Goal: Transaction & Acquisition: Purchase product/service

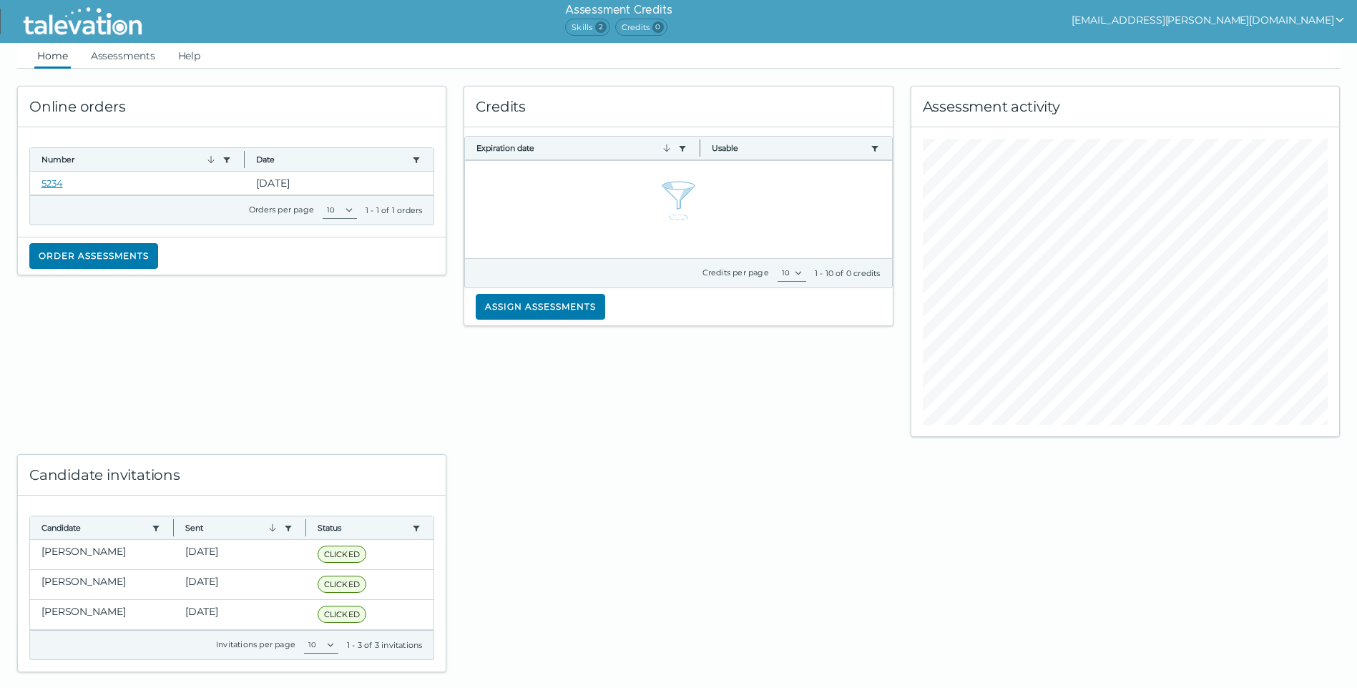
scroll to position [19, 0]
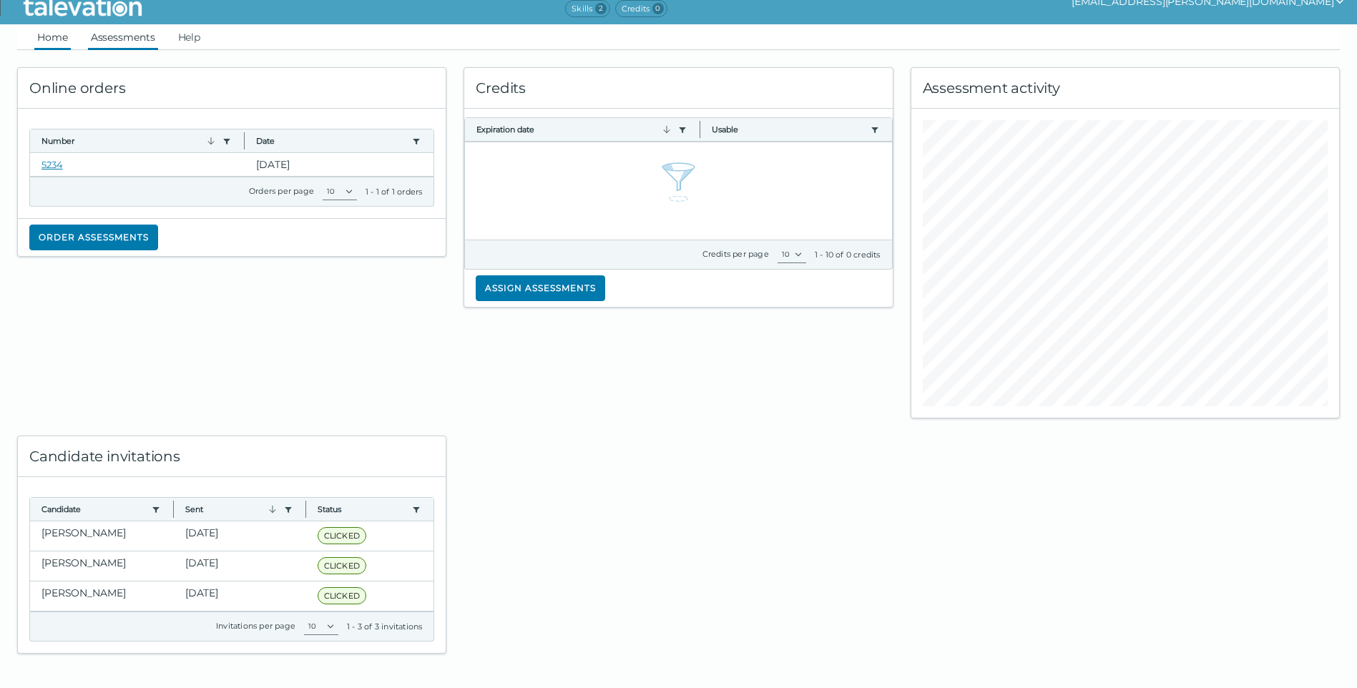
click at [138, 32] on link "Assessments" at bounding box center [123, 37] width 70 height 26
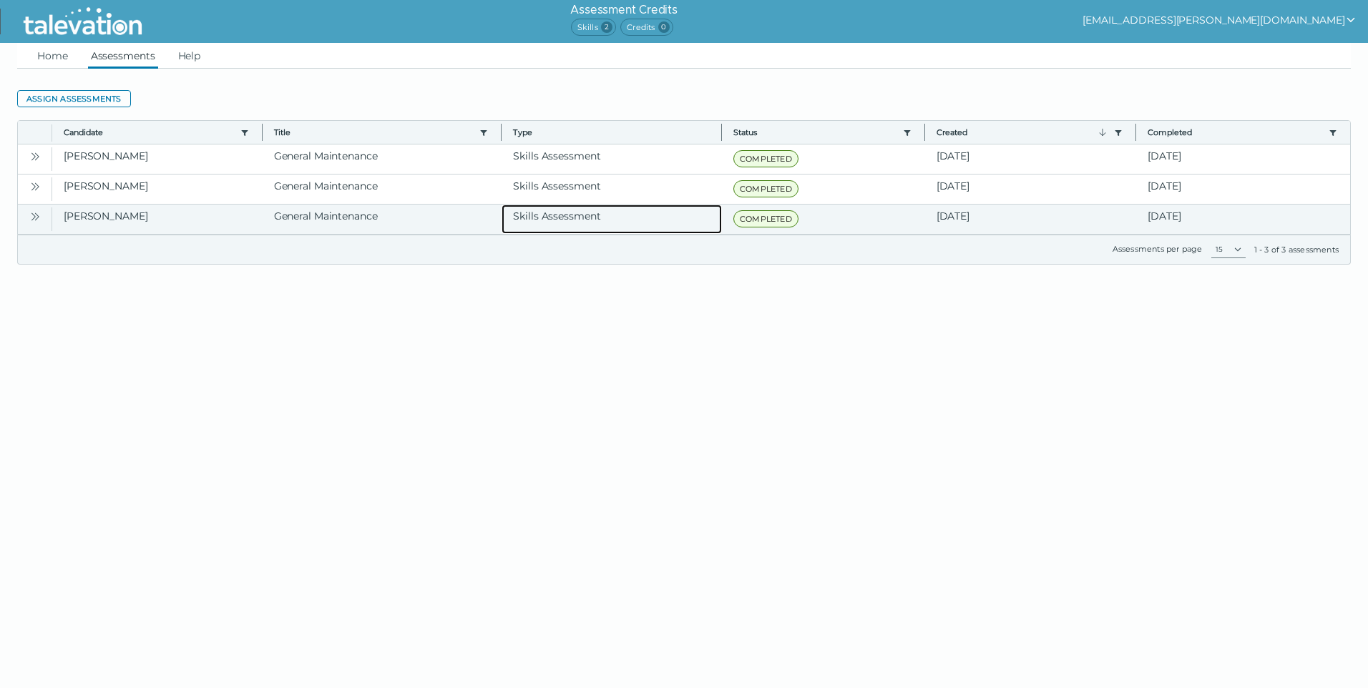
click at [650, 215] on clr-dg-cell "Skills Assessment" at bounding box center [612, 219] width 220 height 29
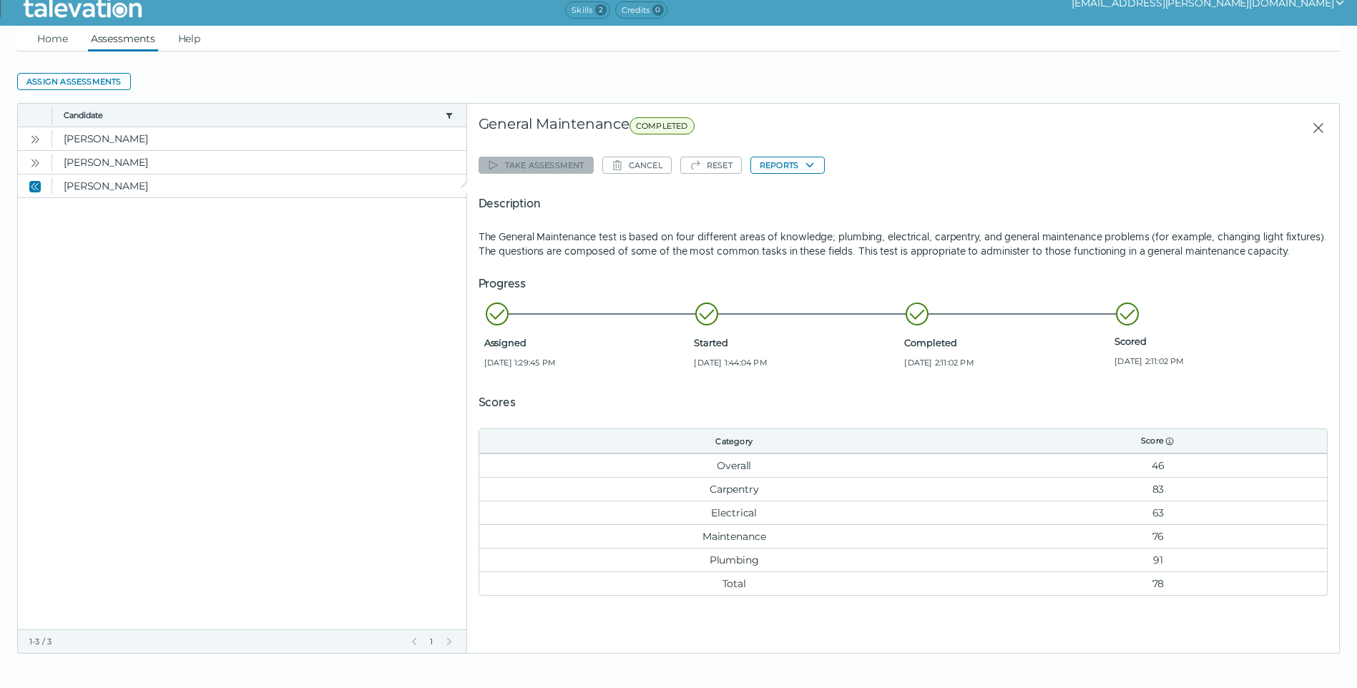
scroll to position [31, 0]
click at [804, 157] on button "Reports" at bounding box center [788, 165] width 74 height 17
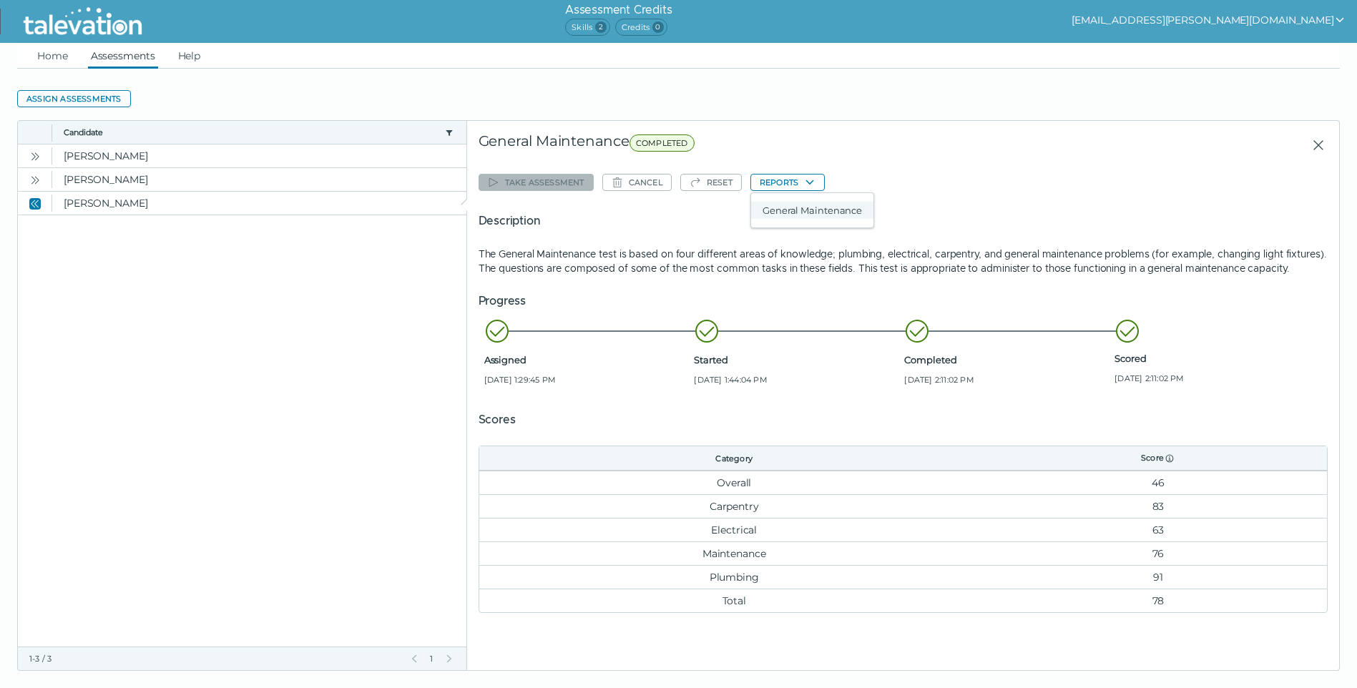
click at [805, 210] on button "General Maintenance" at bounding box center [812, 210] width 122 height 17
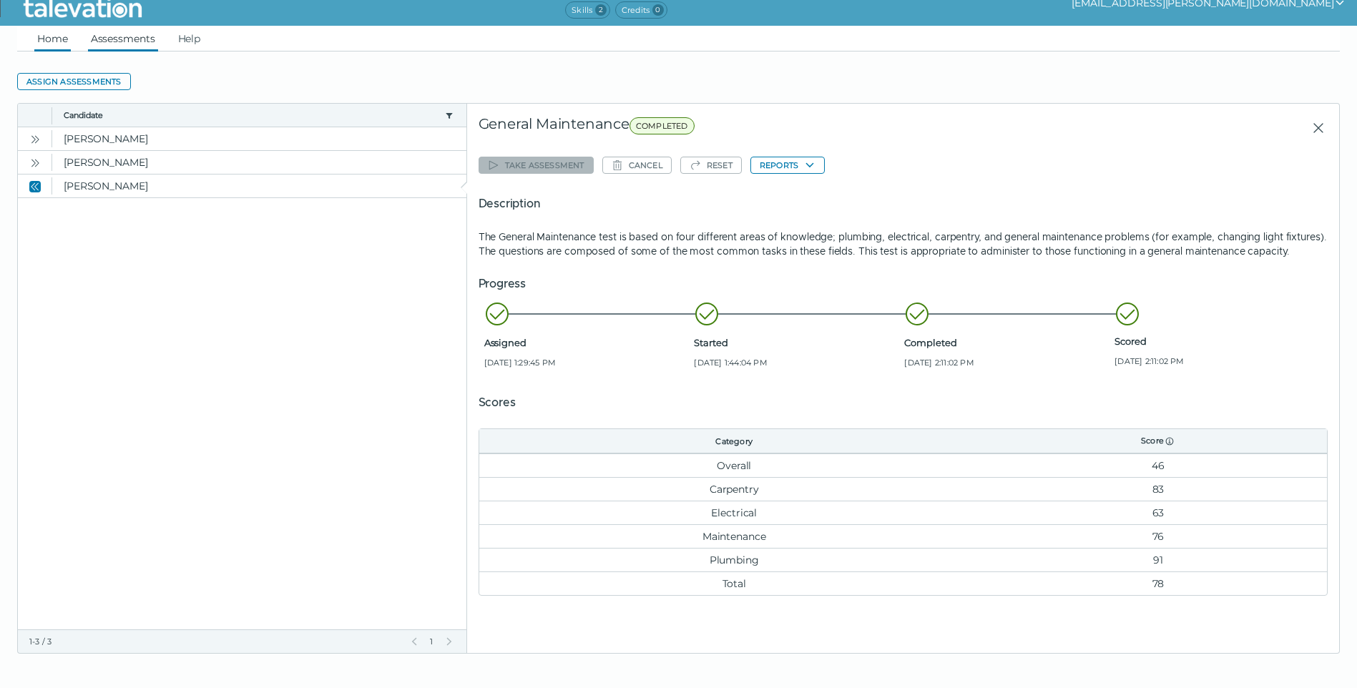
click at [49, 26] on link "Home" at bounding box center [52, 39] width 36 height 26
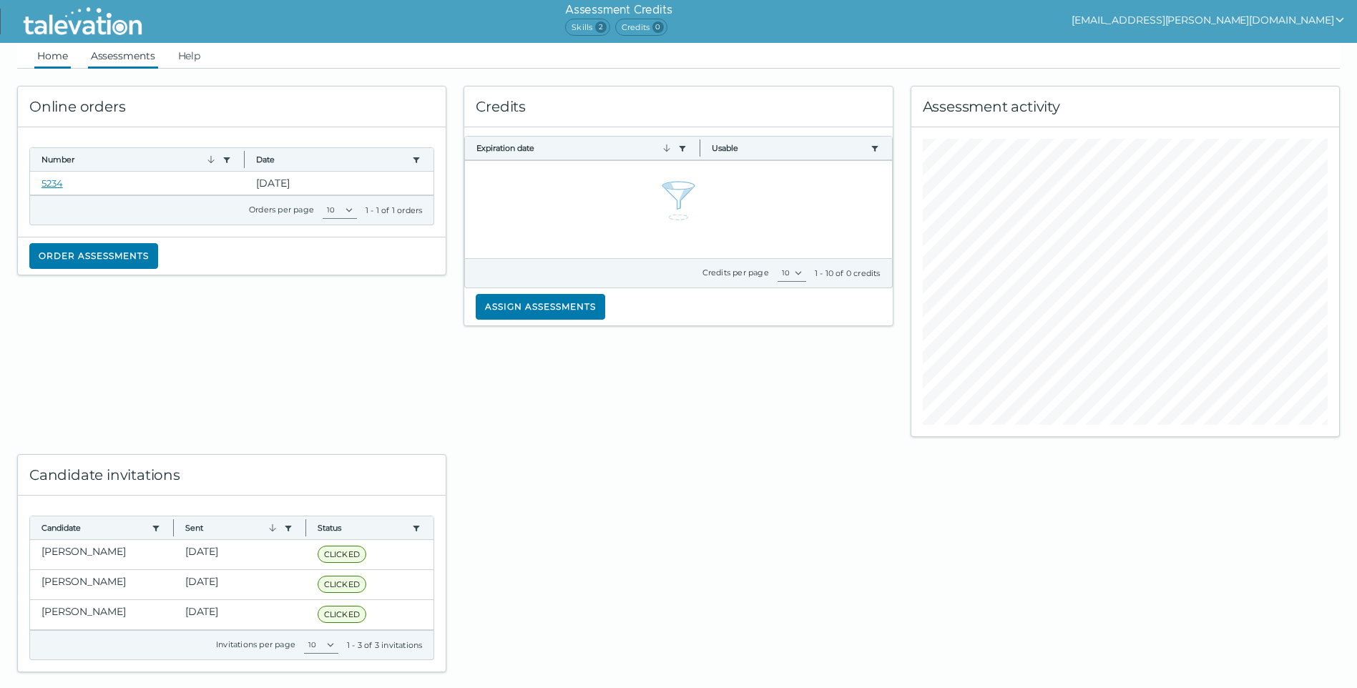
click at [110, 57] on link "Assessments" at bounding box center [123, 56] width 70 height 26
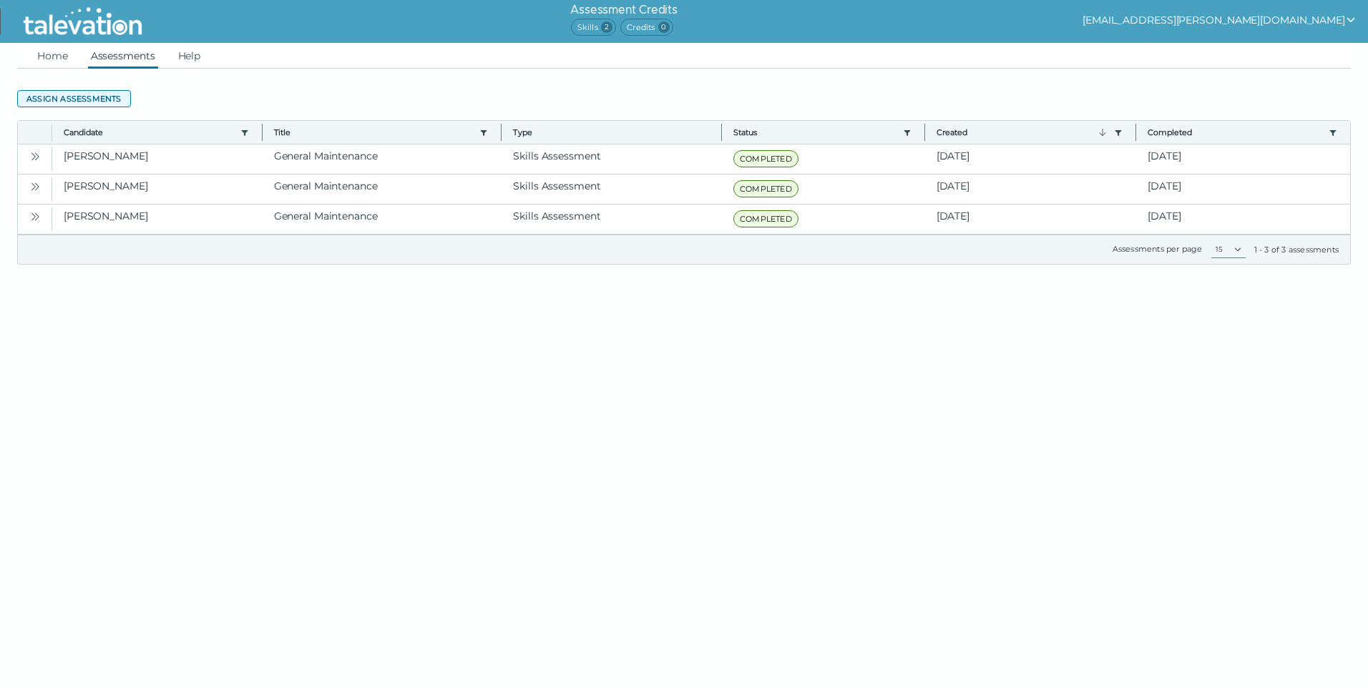
click at [86, 99] on button "Assign assessments" at bounding box center [74, 98] width 114 height 17
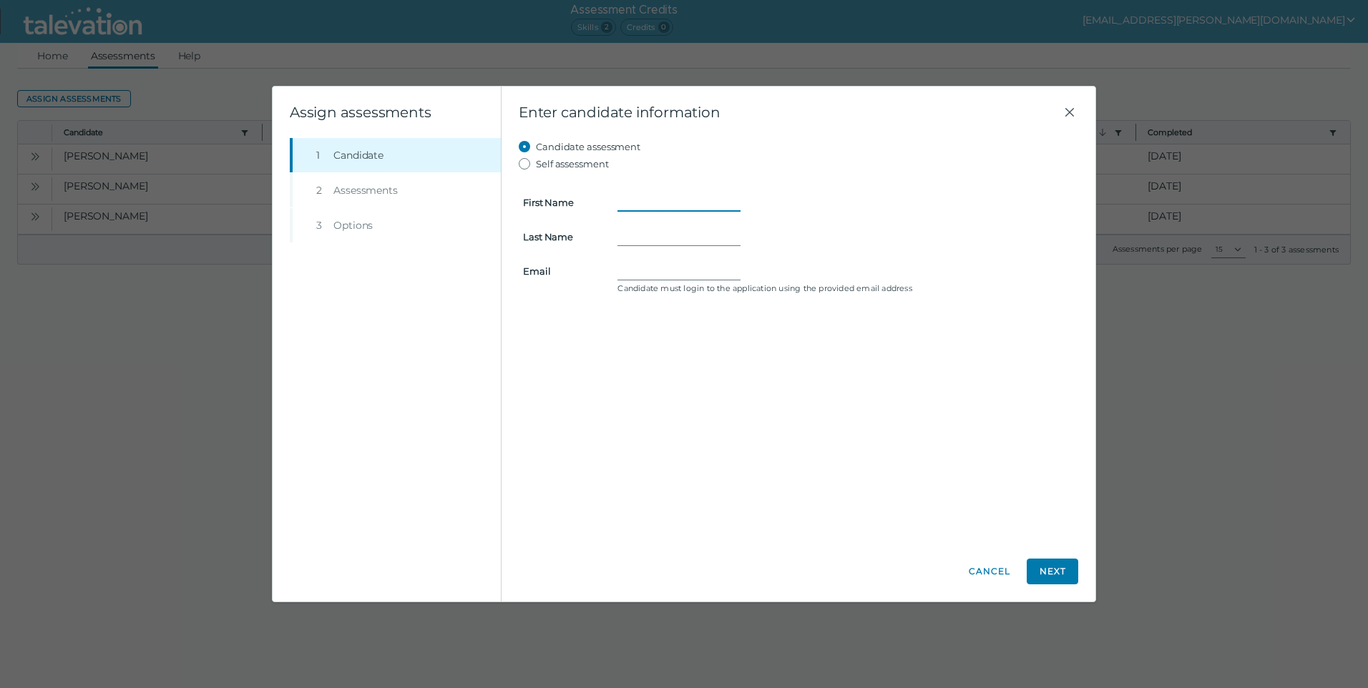
click at [666, 198] on input "First Name" at bounding box center [679, 202] width 123 height 17
click at [674, 557] on div "Enter candidate information Candidate assessment Self assessment First Name Las…" at bounding box center [799, 344] width 594 height 515
click at [628, 199] on input "First Name" at bounding box center [679, 202] width 123 height 17
click at [1068, 111] on icon "Close" at bounding box center [1069, 112] width 17 height 17
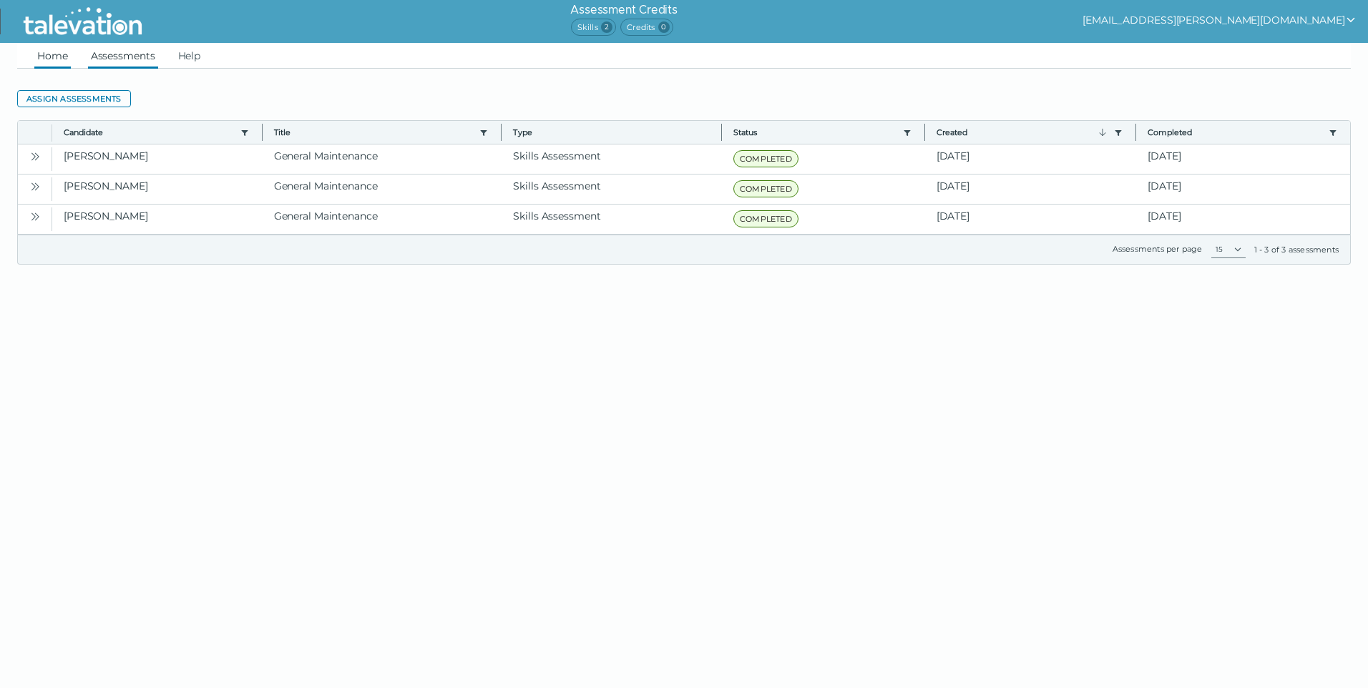
click at [59, 59] on link "Home" at bounding box center [52, 56] width 36 height 26
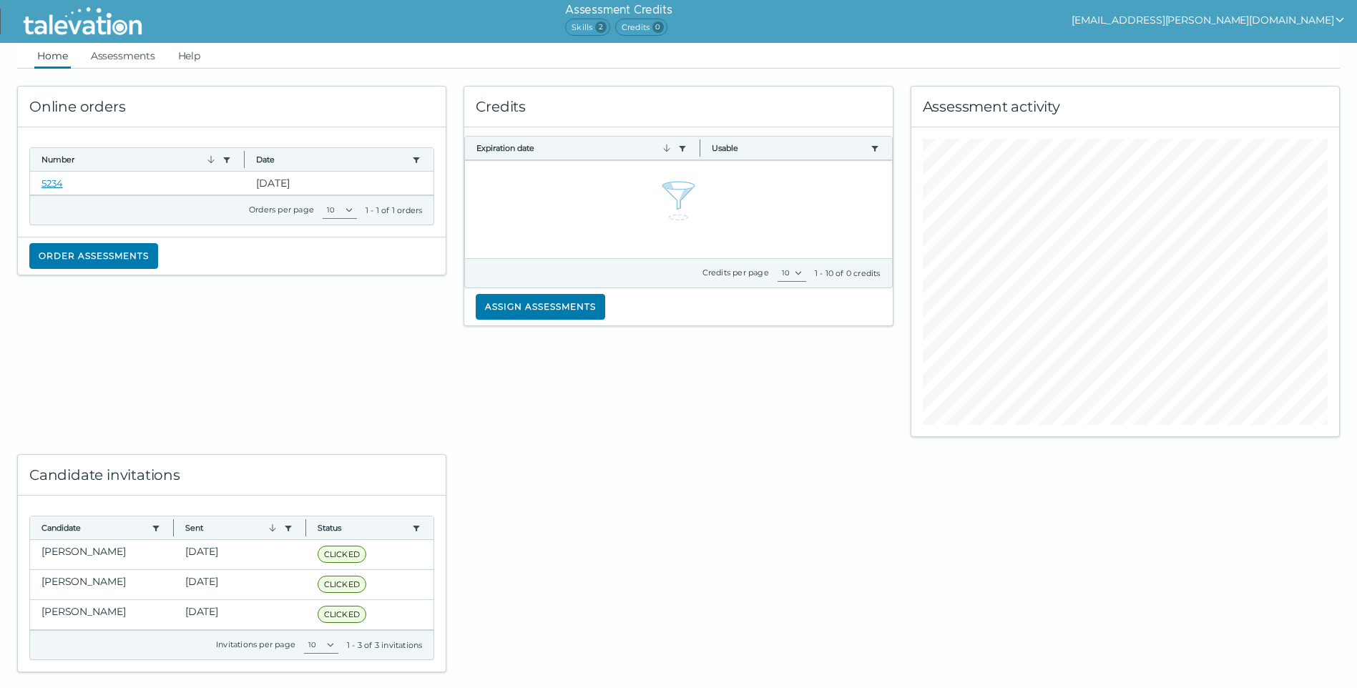
click at [607, 29] on span "2" at bounding box center [600, 26] width 11 height 11
click at [607, 26] on span "2" at bounding box center [600, 26] width 11 height 11
click at [755, 498] on div at bounding box center [678, 554] width 447 height 235
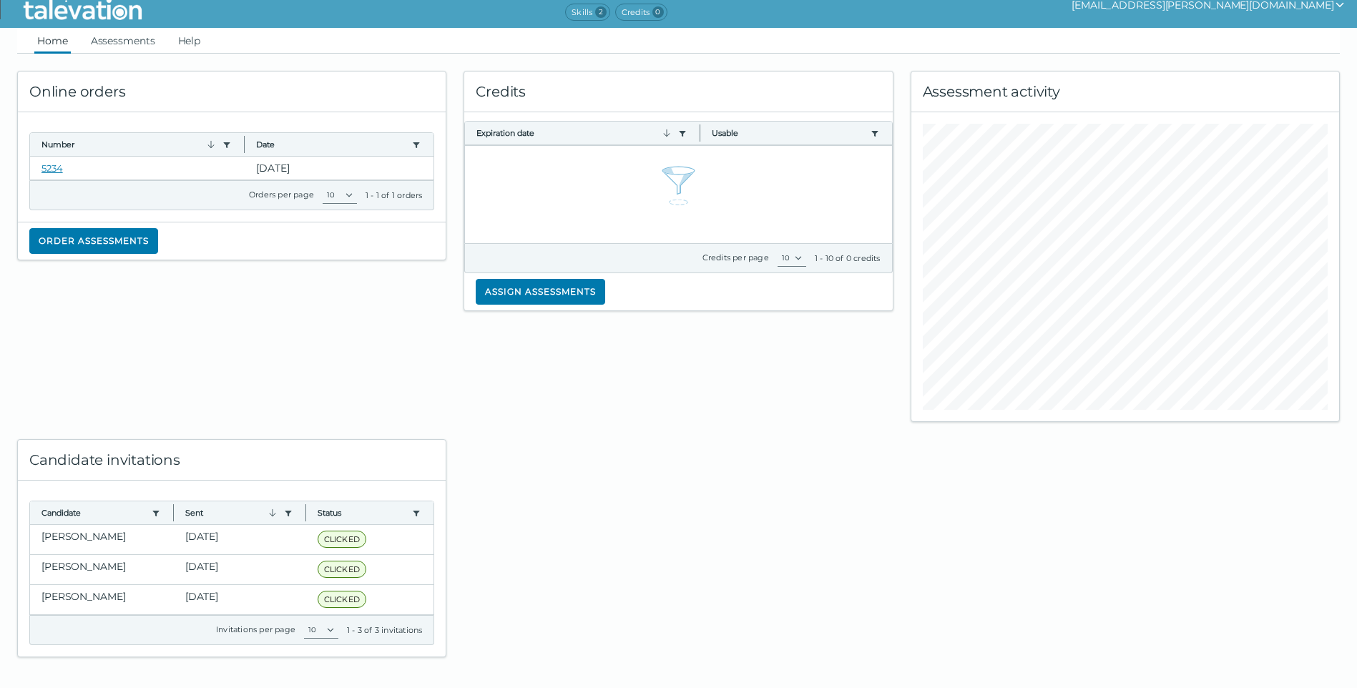
scroll to position [19, 0]
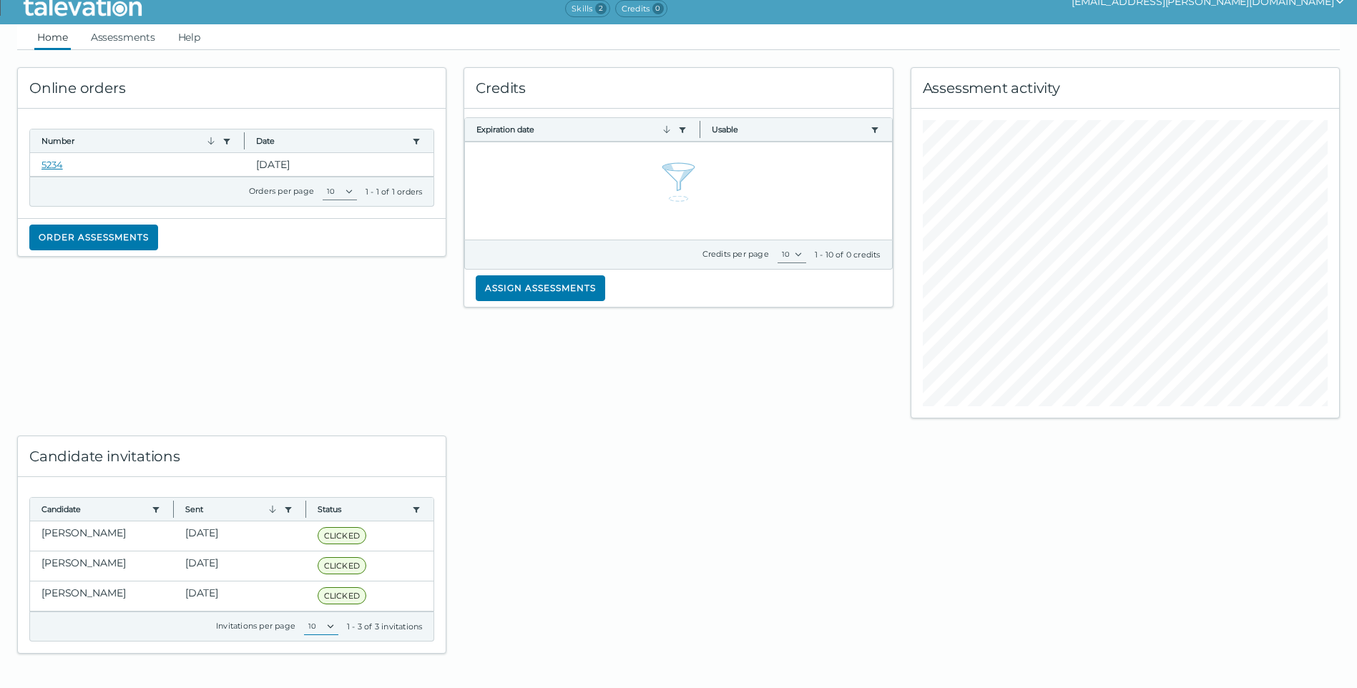
click at [327, 625] on select "10 20 50 100" at bounding box center [321, 626] width 34 height 17
click at [602, 561] on div at bounding box center [678, 536] width 447 height 235
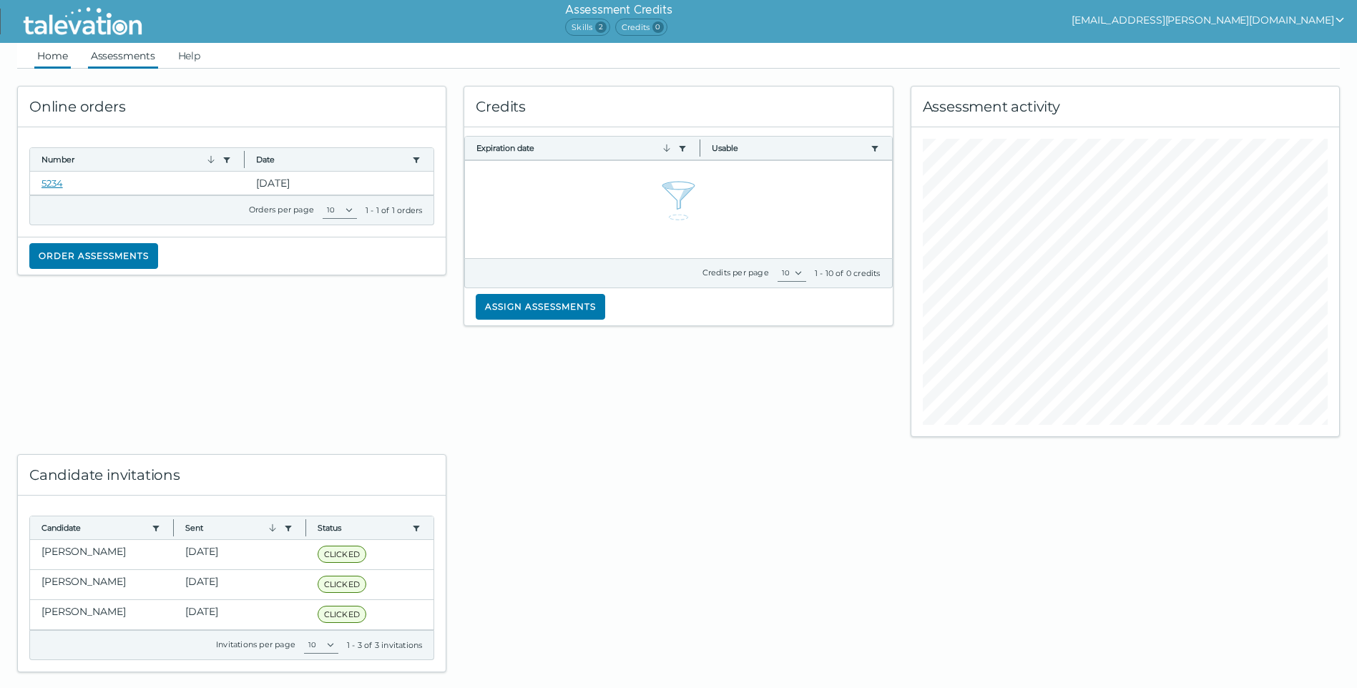
click at [120, 60] on link "Assessments" at bounding box center [123, 56] width 70 height 26
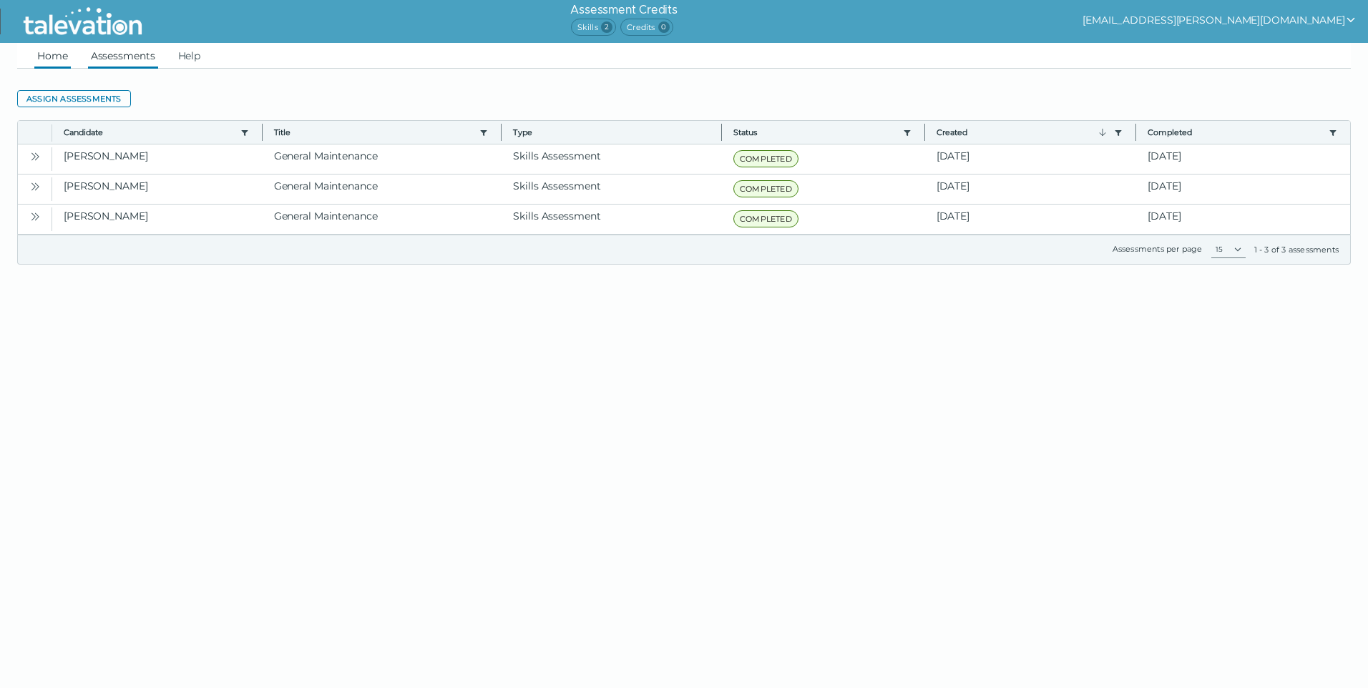
click at [44, 54] on link "Home" at bounding box center [52, 56] width 36 height 26
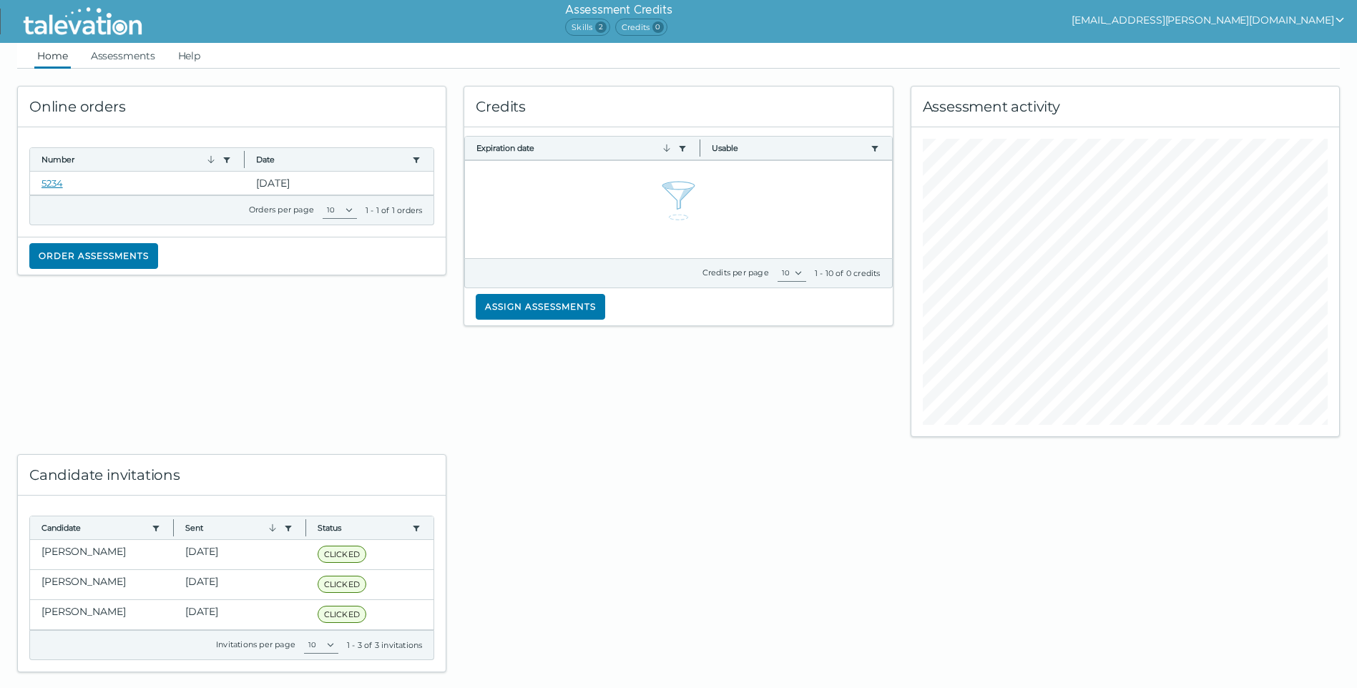
click at [668, 545] on div at bounding box center [678, 554] width 447 height 235
click at [197, 341] on div "Online orders Number Use left or right key to resize the column Date Use left o…" at bounding box center [232, 253] width 447 height 369
click at [100, 55] on link "Assessments" at bounding box center [123, 56] width 70 height 26
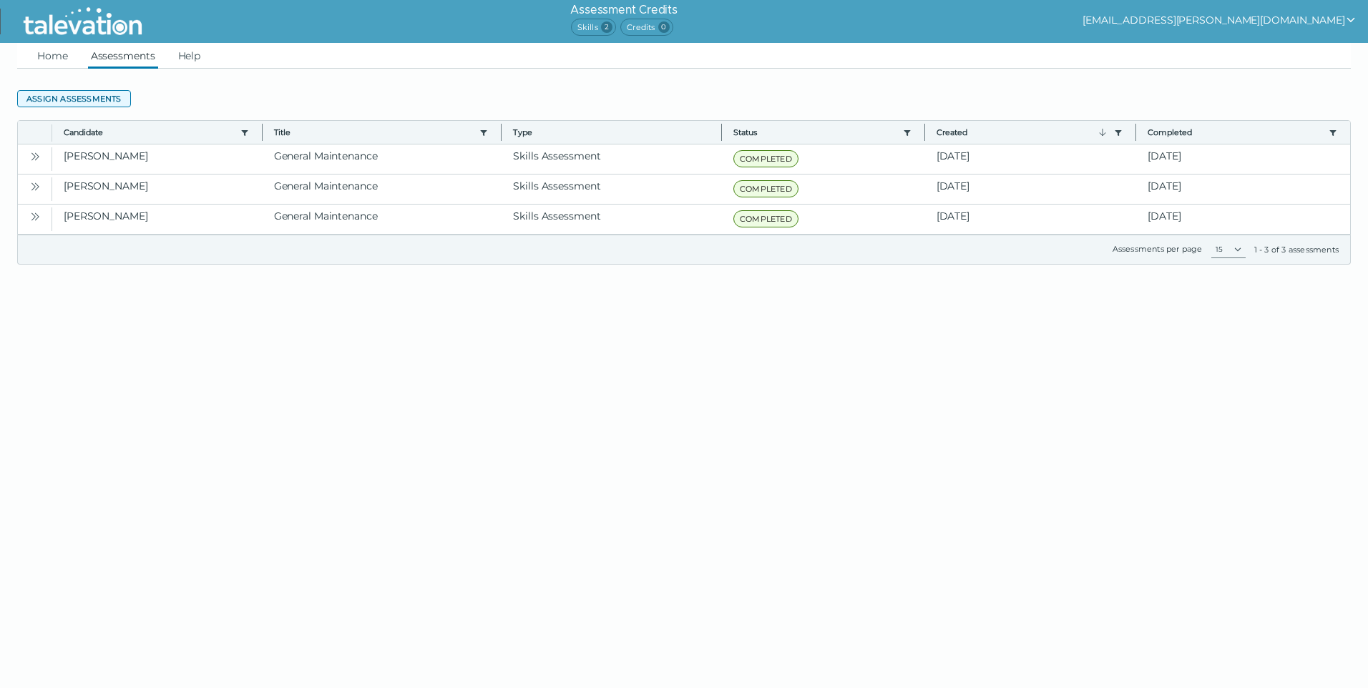
click at [80, 92] on button "Assign assessments" at bounding box center [74, 98] width 114 height 17
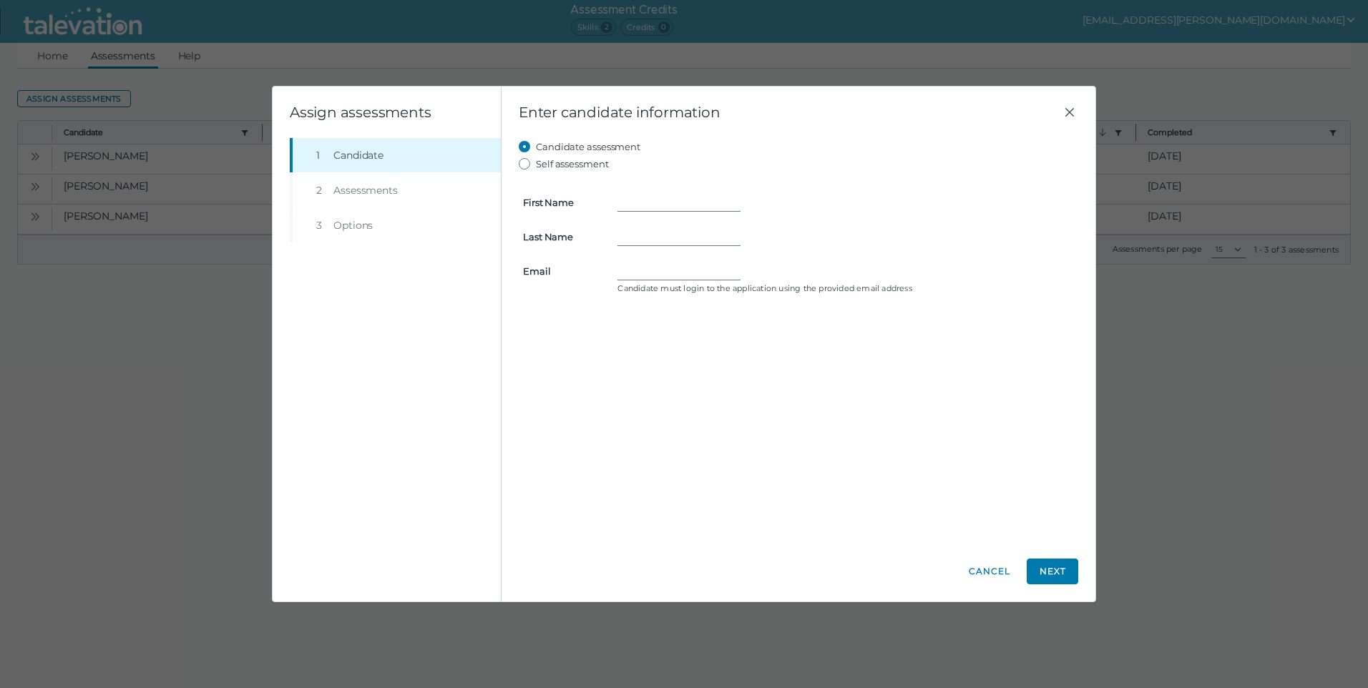
click at [357, 229] on li "Step 3 Options" at bounding box center [395, 225] width 211 height 34
click at [995, 573] on button "Cancel" at bounding box center [990, 572] width 52 height 26
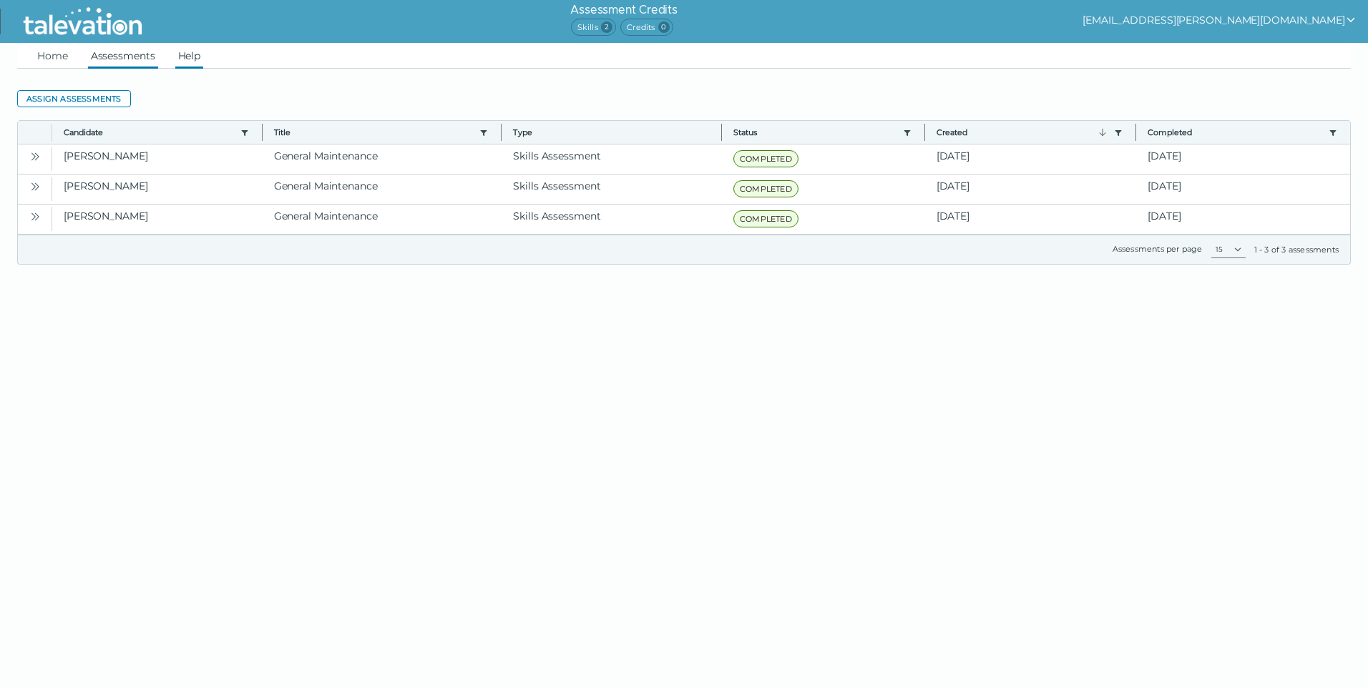
click at [193, 60] on link "Help" at bounding box center [189, 56] width 29 height 26
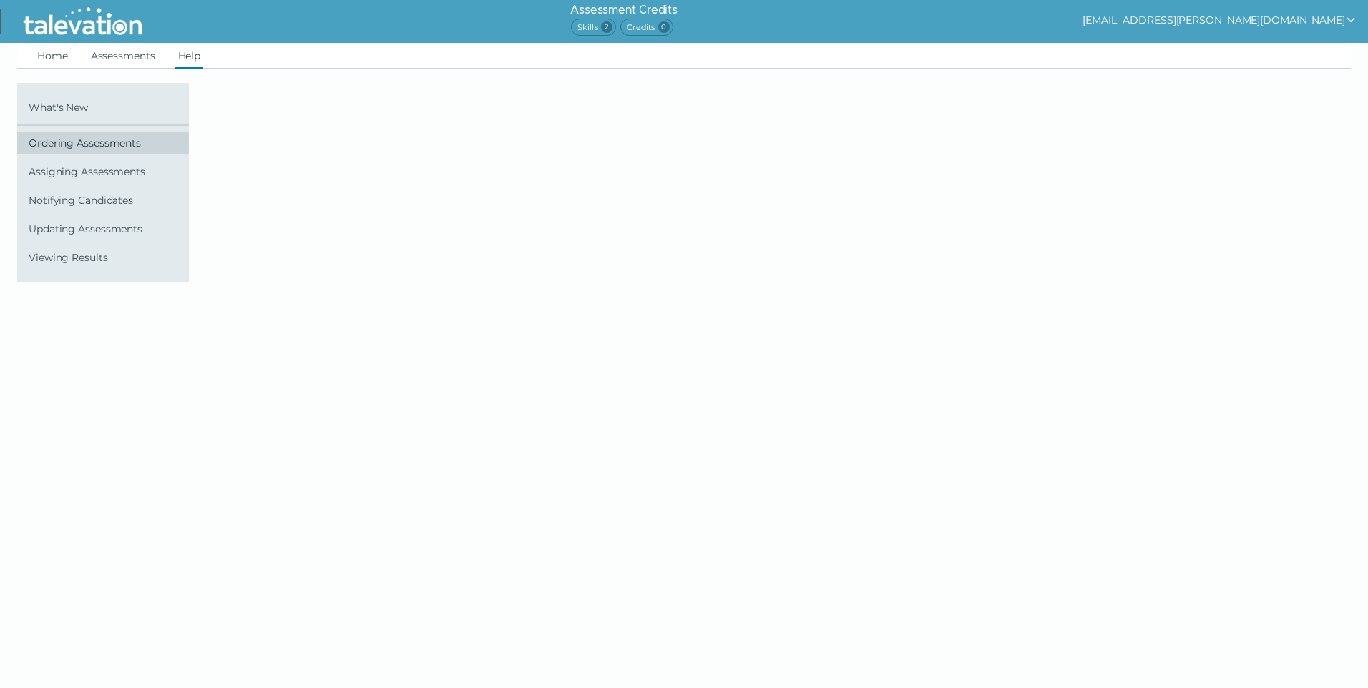
click at [142, 147] on span "Ordering Assessments" at bounding box center [106, 142] width 155 height 11
click at [95, 143] on span "Ordering Assessments" at bounding box center [106, 142] width 155 height 11
click at [65, 145] on span "Ordering Assessments" at bounding box center [106, 142] width 155 height 11
click at [61, 54] on link "Home" at bounding box center [52, 56] width 36 height 26
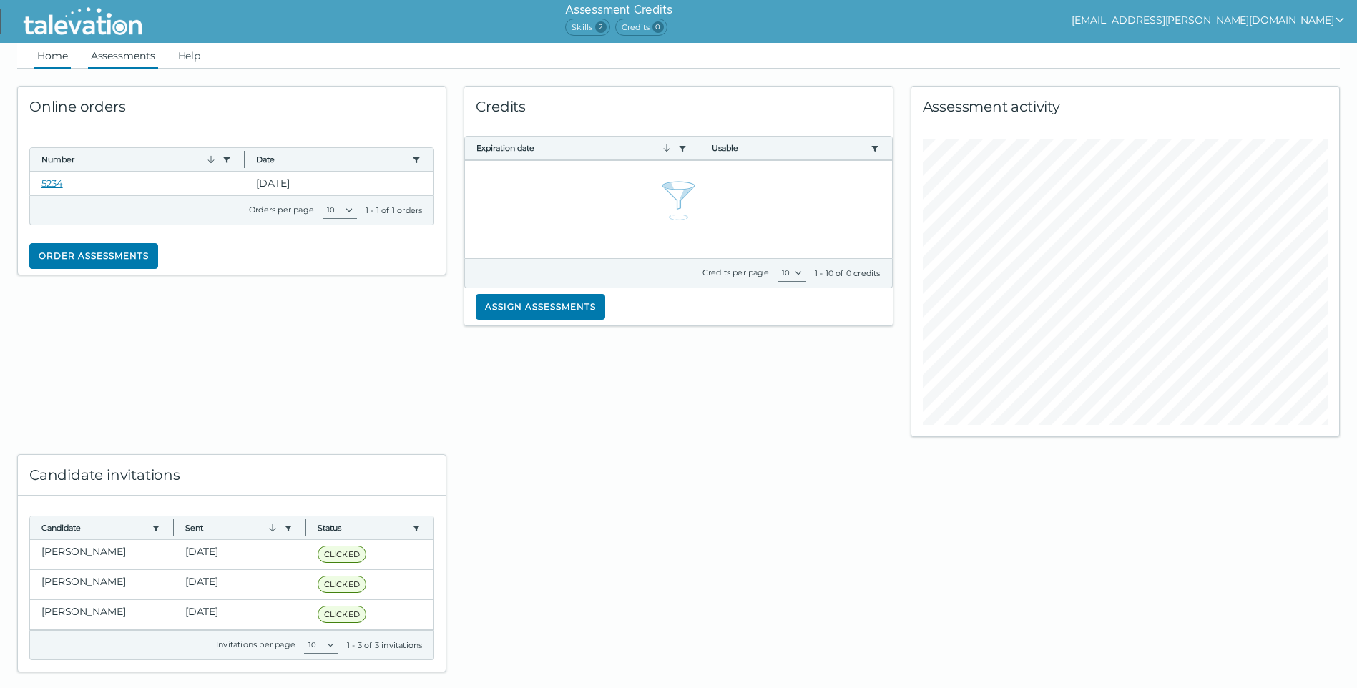
click at [119, 57] on link "Assessments" at bounding box center [123, 56] width 70 height 26
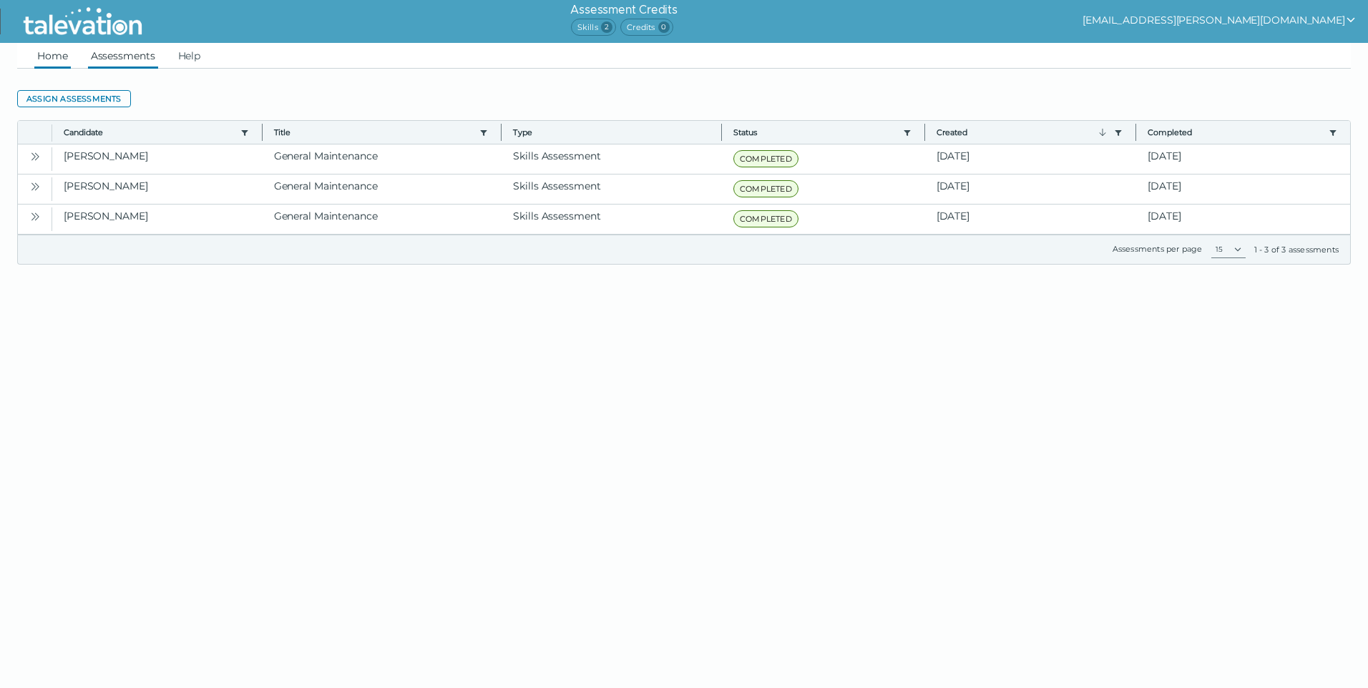
click at [62, 64] on link "Home" at bounding box center [52, 56] width 36 height 26
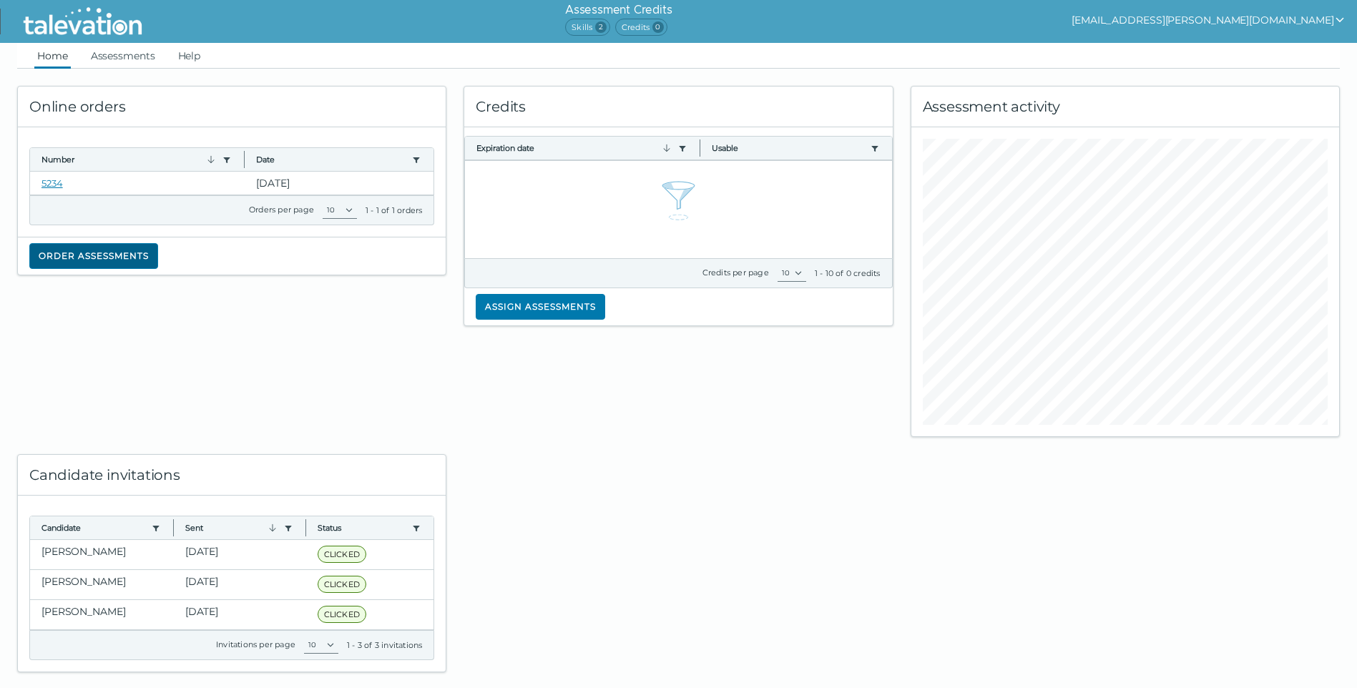
click at [129, 253] on button "Order assessments" at bounding box center [93, 256] width 129 height 26
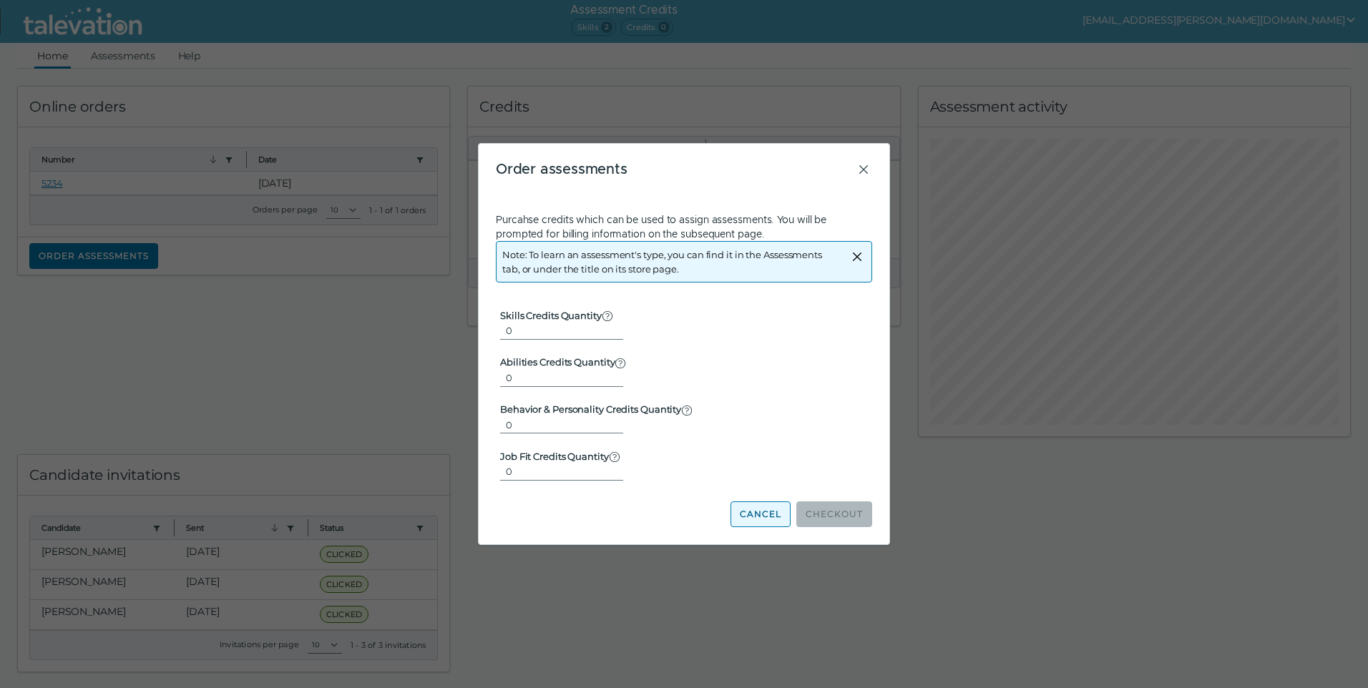
click at [761, 517] on button "Cancel" at bounding box center [761, 515] width 60 height 26
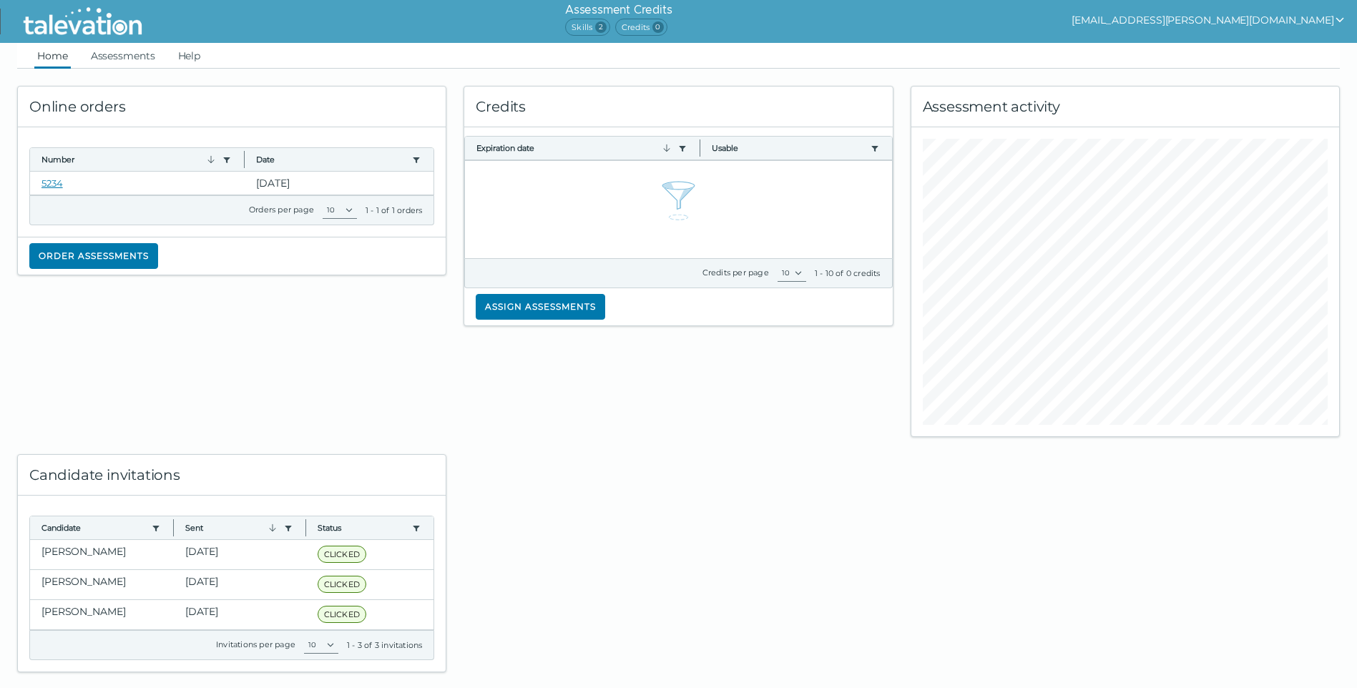
click at [323, 409] on div "Online orders Number Use left or right key to resize the column Date Use left o…" at bounding box center [232, 253] width 447 height 369
click at [141, 56] on link "Assessments" at bounding box center [123, 56] width 70 height 26
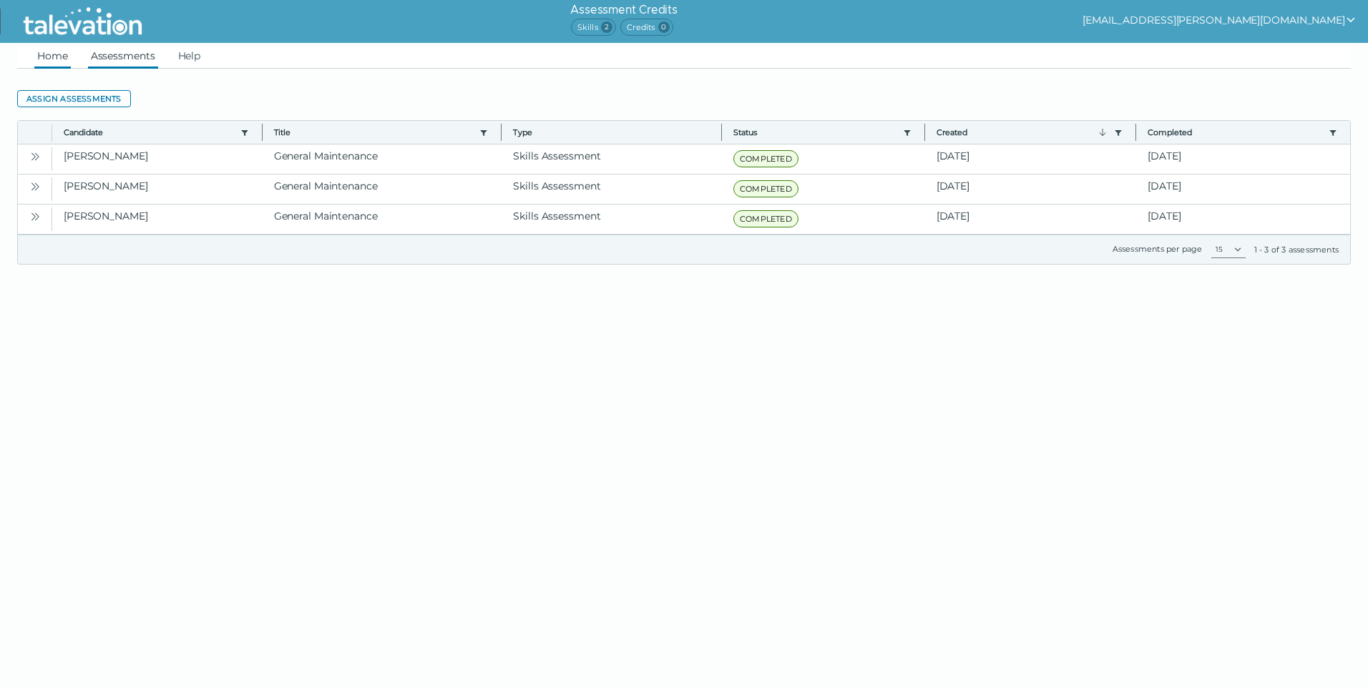
click at [39, 52] on link "Home" at bounding box center [52, 56] width 36 height 26
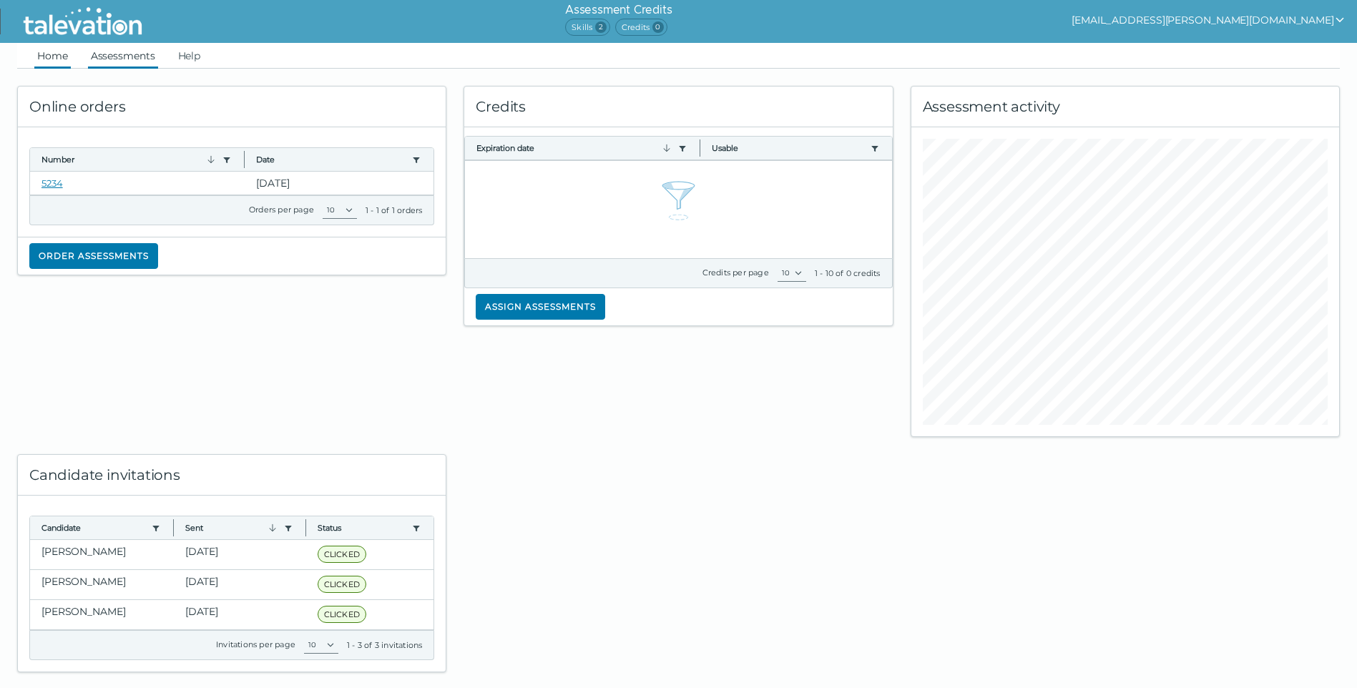
click at [126, 51] on link "Assessments" at bounding box center [123, 56] width 70 height 26
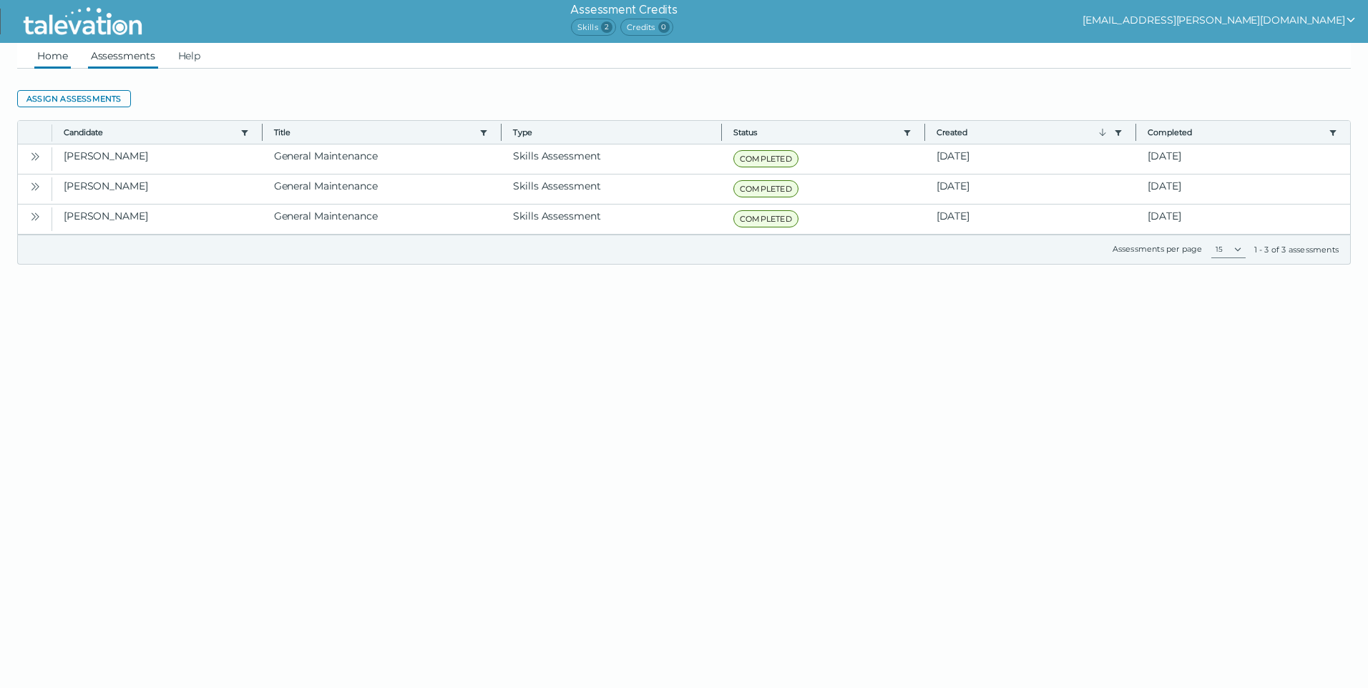
click at [54, 58] on link "Home" at bounding box center [52, 56] width 36 height 26
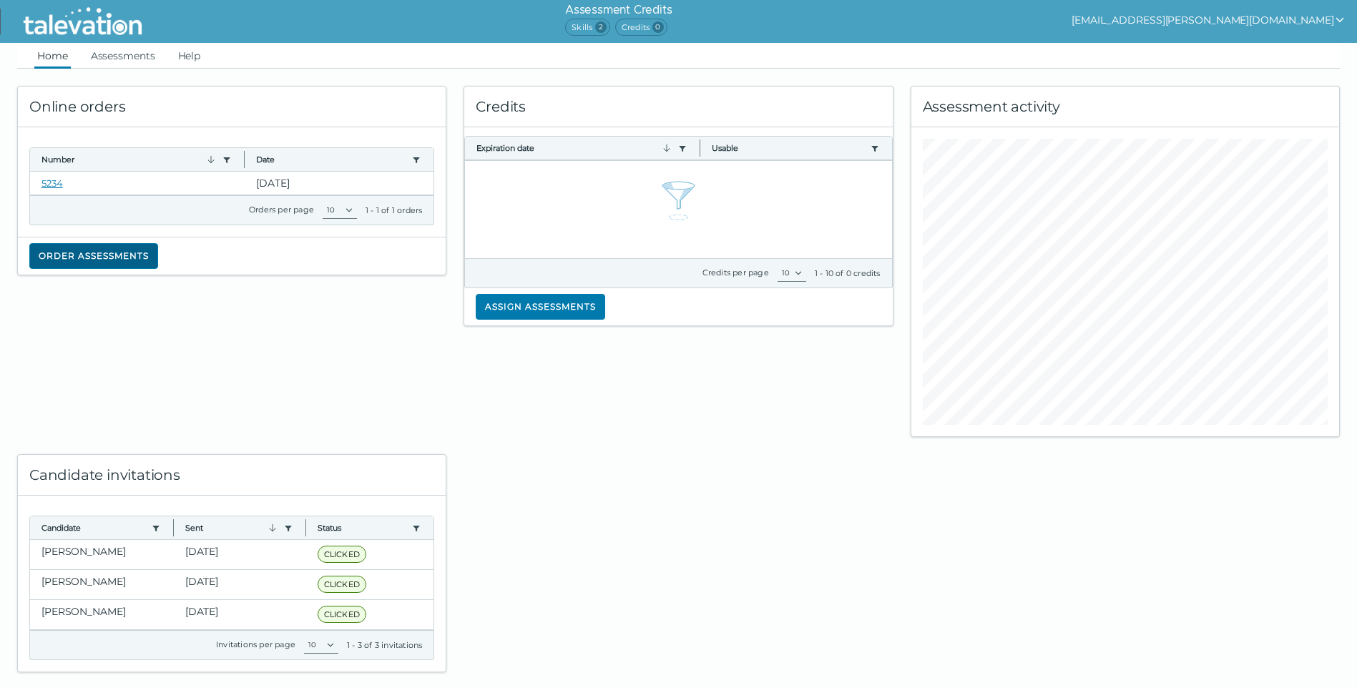
click at [135, 258] on button "Order assessments" at bounding box center [93, 256] width 129 height 26
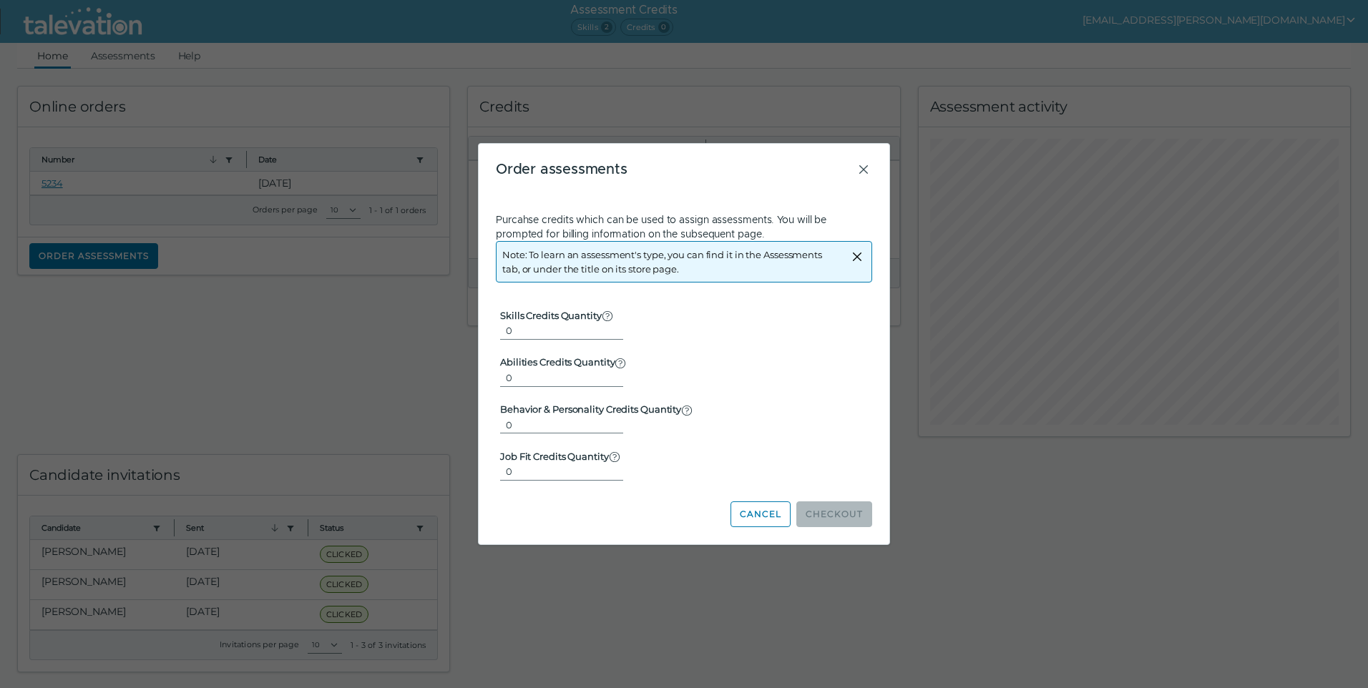
click at [779, 514] on button "Cancel" at bounding box center [761, 515] width 60 height 26
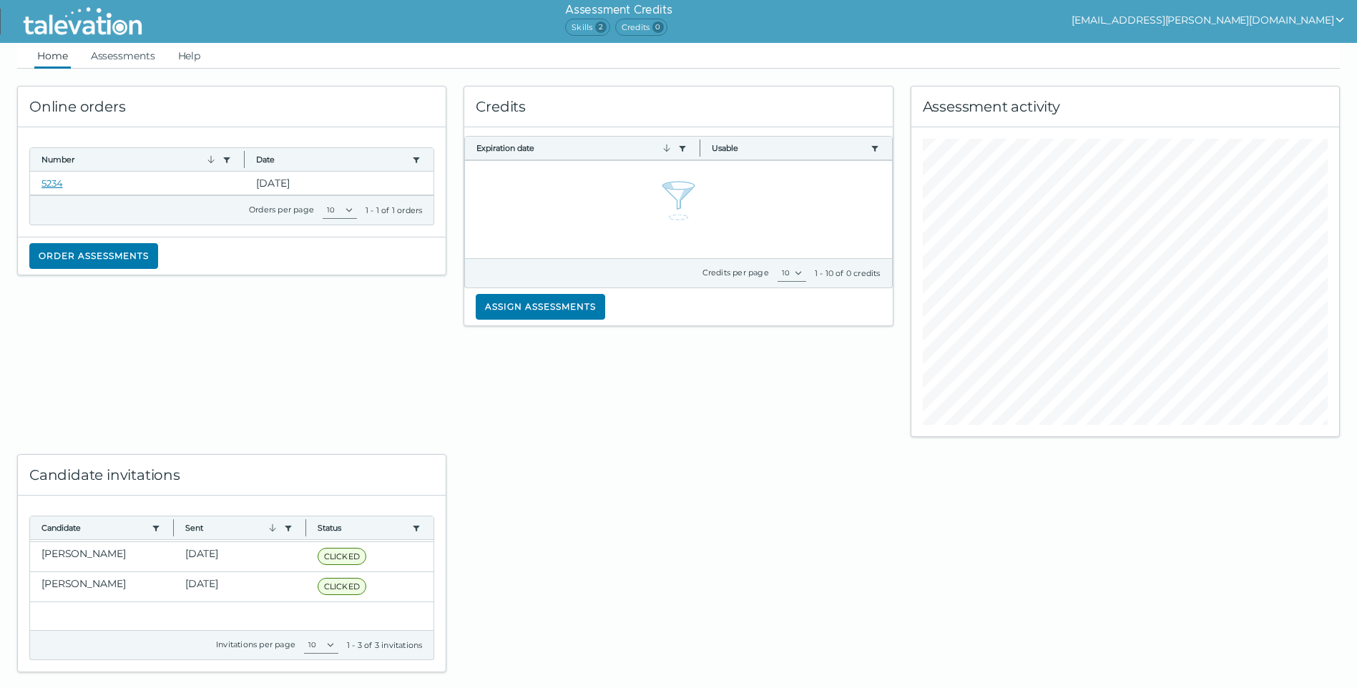
scroll to position [39, 0]
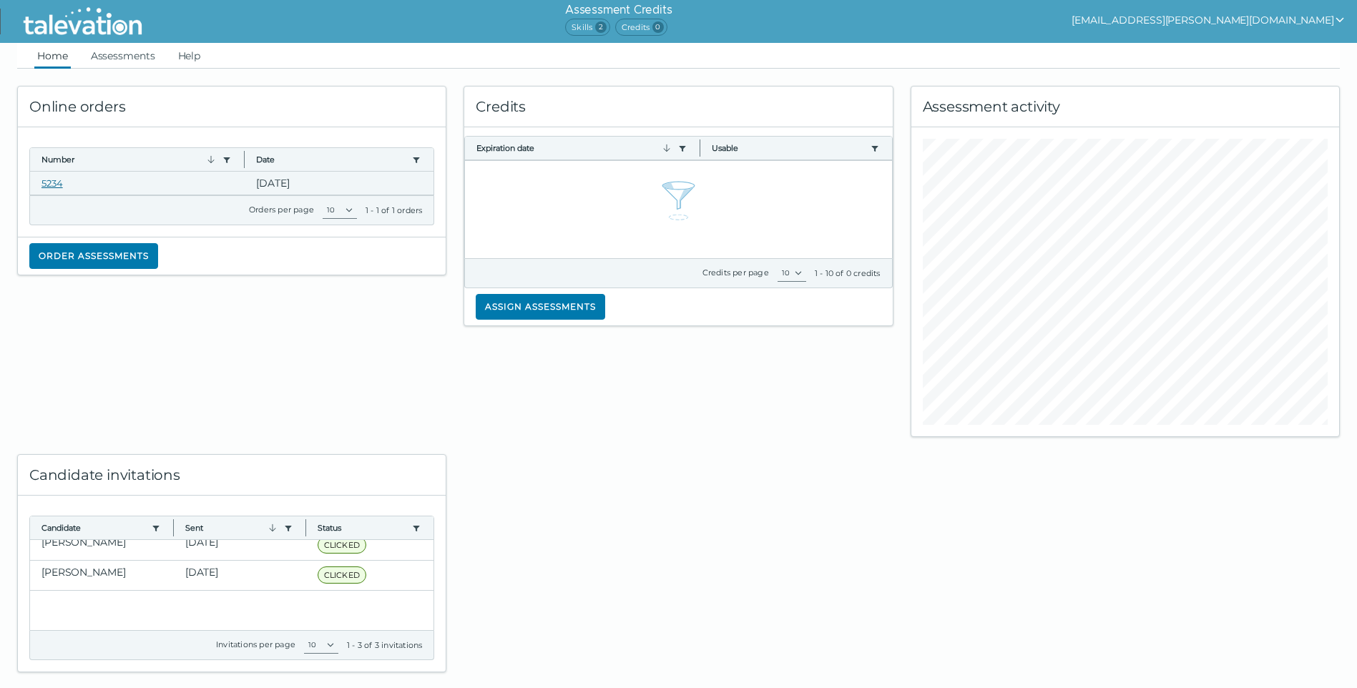
click at [55, 186] on link "5234" at bounding box center [52, 182] width 21 height 11
click at [62, 57] on link "Home" at bounding box center [52, 56] width 36 height 26
click at [1340, 20] on icon "show user actions" at bounding box center [1340, 19] width 11 height 11
click at [570, 467] on div at bounding box center [678, 554] width 447 height 235
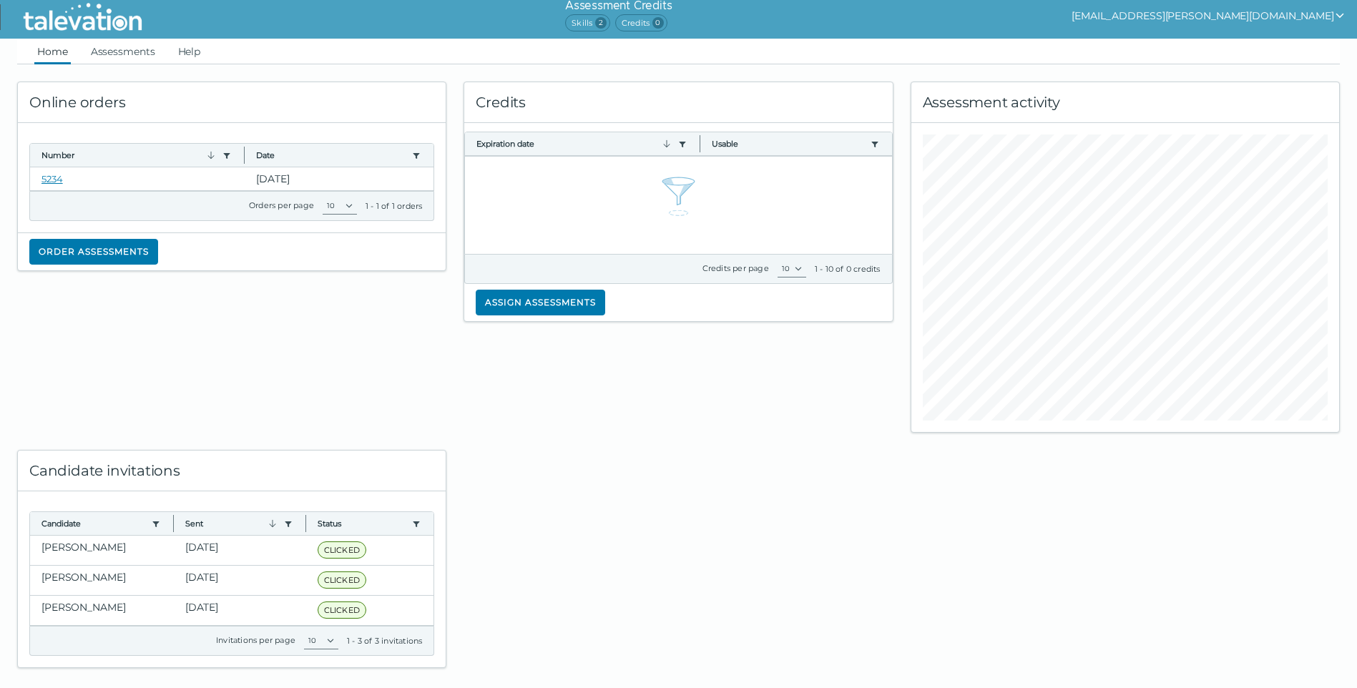
scroll to position [0, 0]
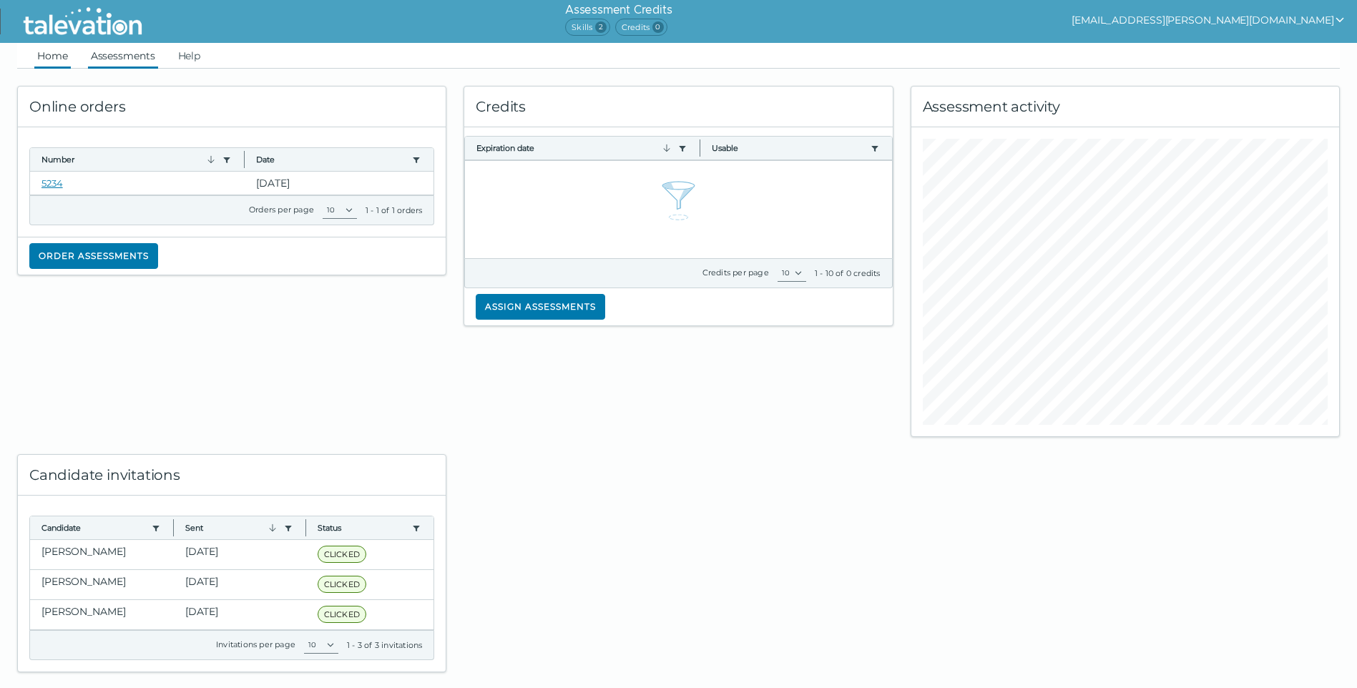
click at [107, 57] on link "Assessments" at bounding box center [123, 56] width 70 height 26
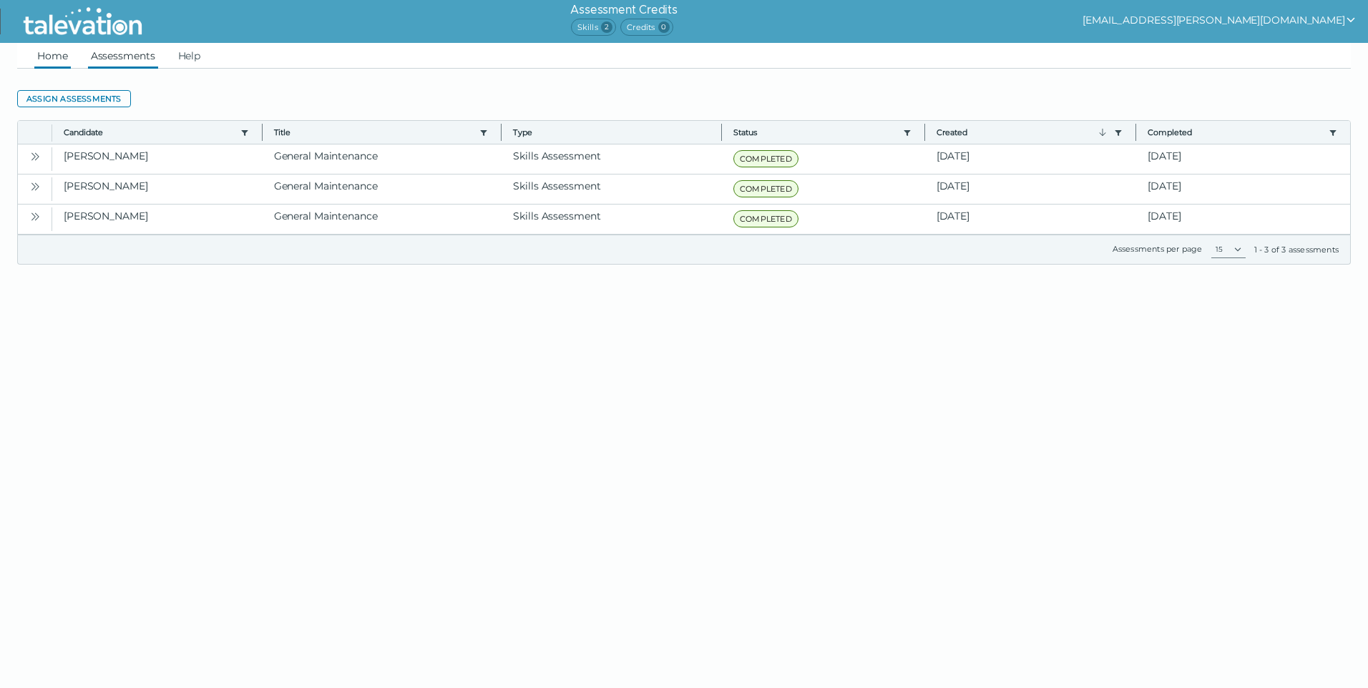
click at [53, 52] on link "Home" at bounding box center [52, 56] width 36 height 26
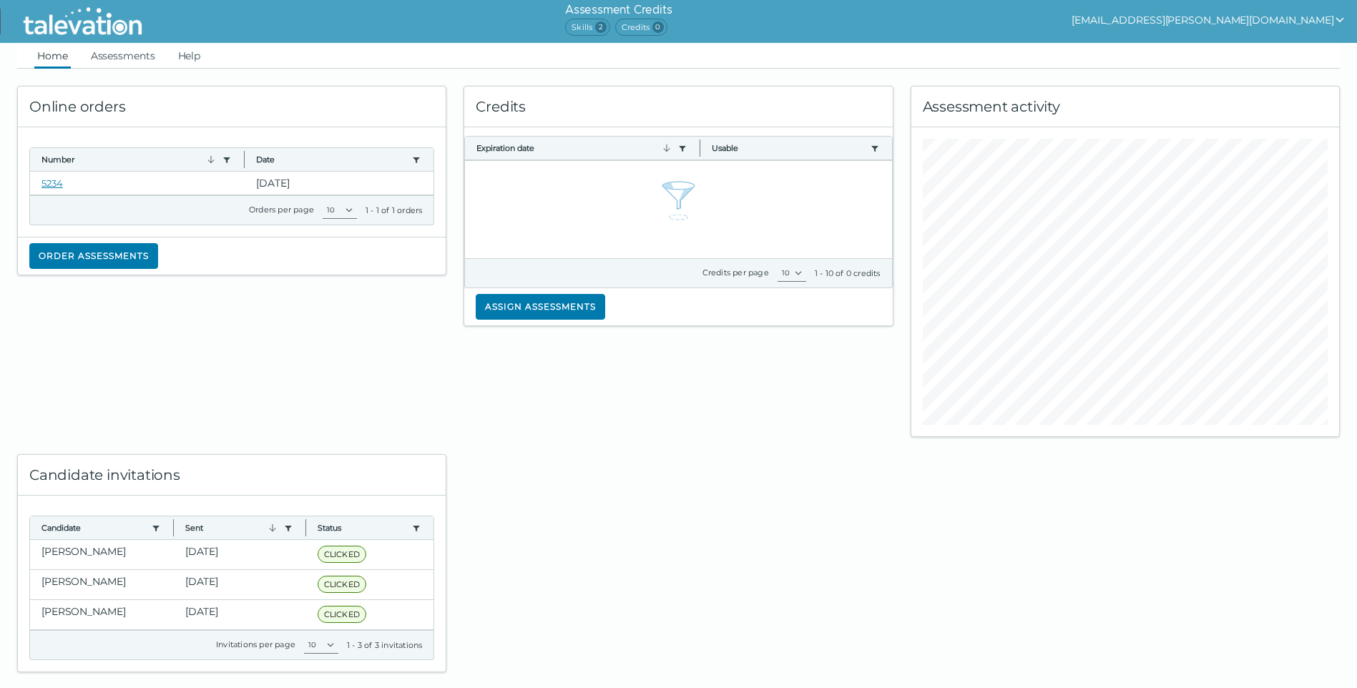
click at [208, 380] on div "Online orders Number Use left or right key to resize the column Date Use left o…" at bounding box center [232, 253] width 447 height 369
click at [133, 58] on link "Assessments" at bounding box center [123, 56] width 70 height 26
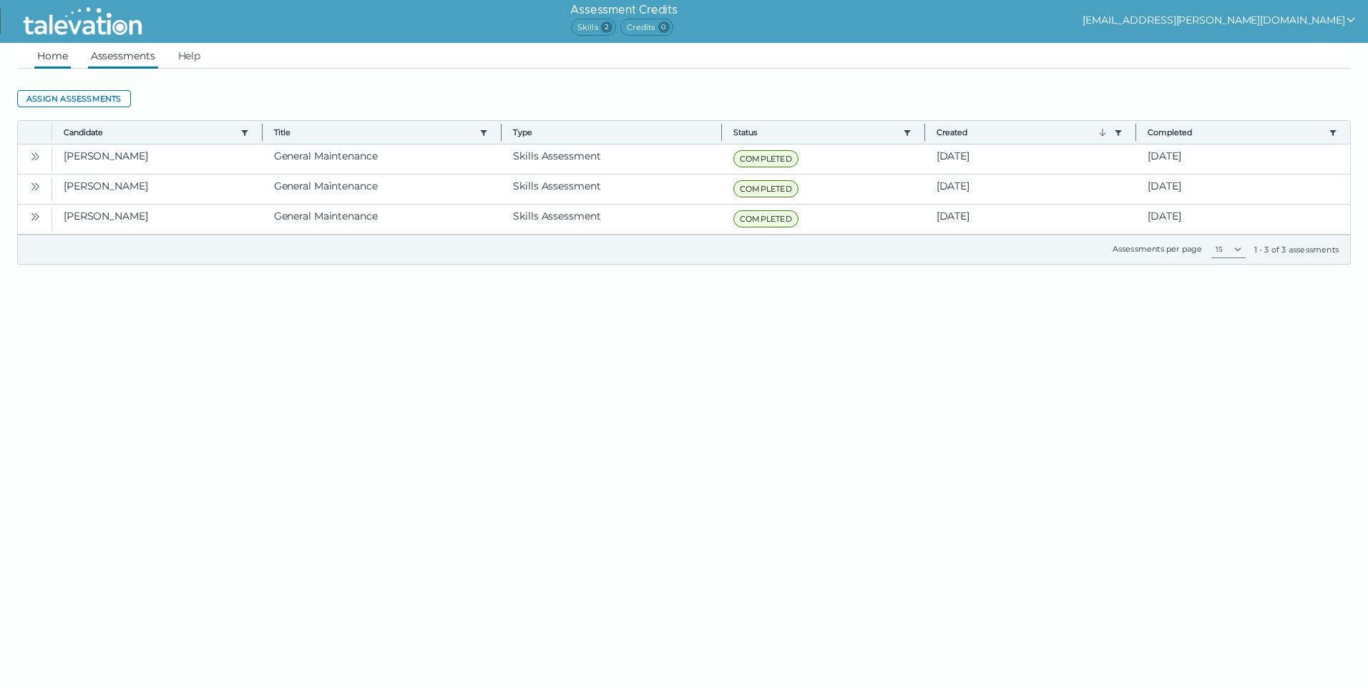
click at [59, 59] on link "Home" at bounding box center [52, 56] width 36 height 26
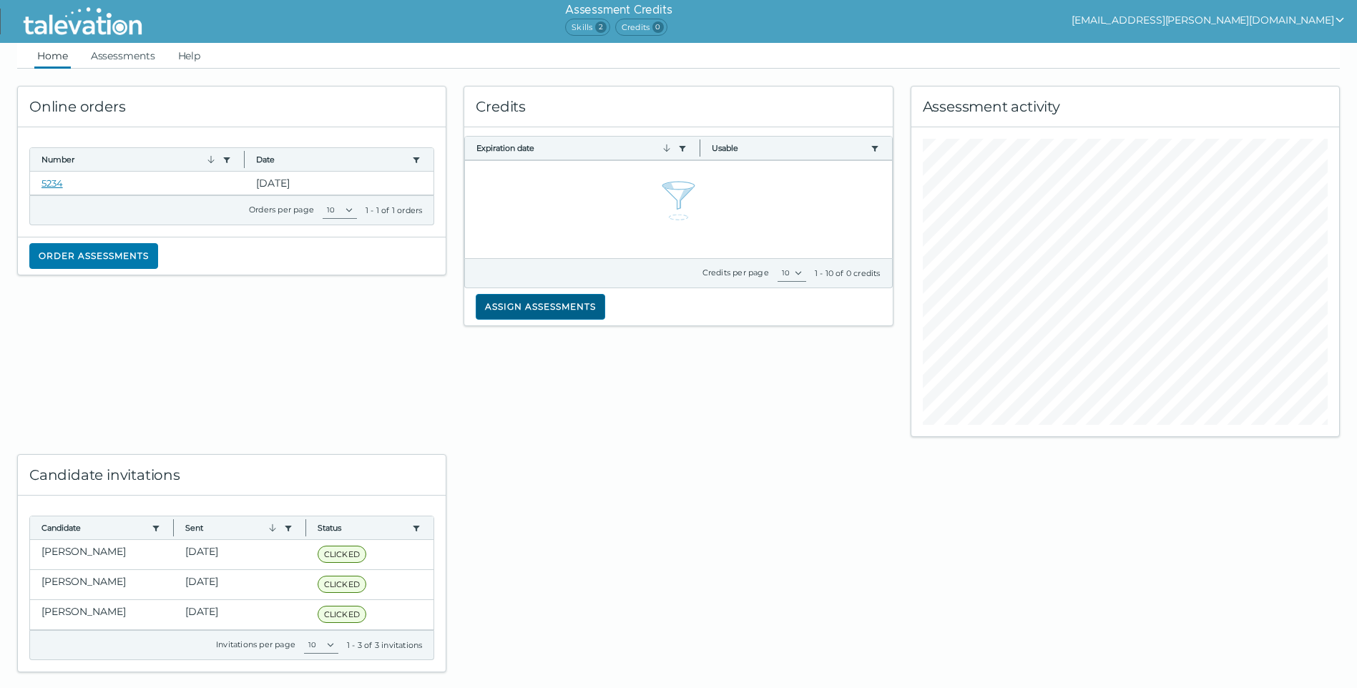
click at [536, 308] on button "Assign assessments" at bounding box center [541, 307] width 130 height 26
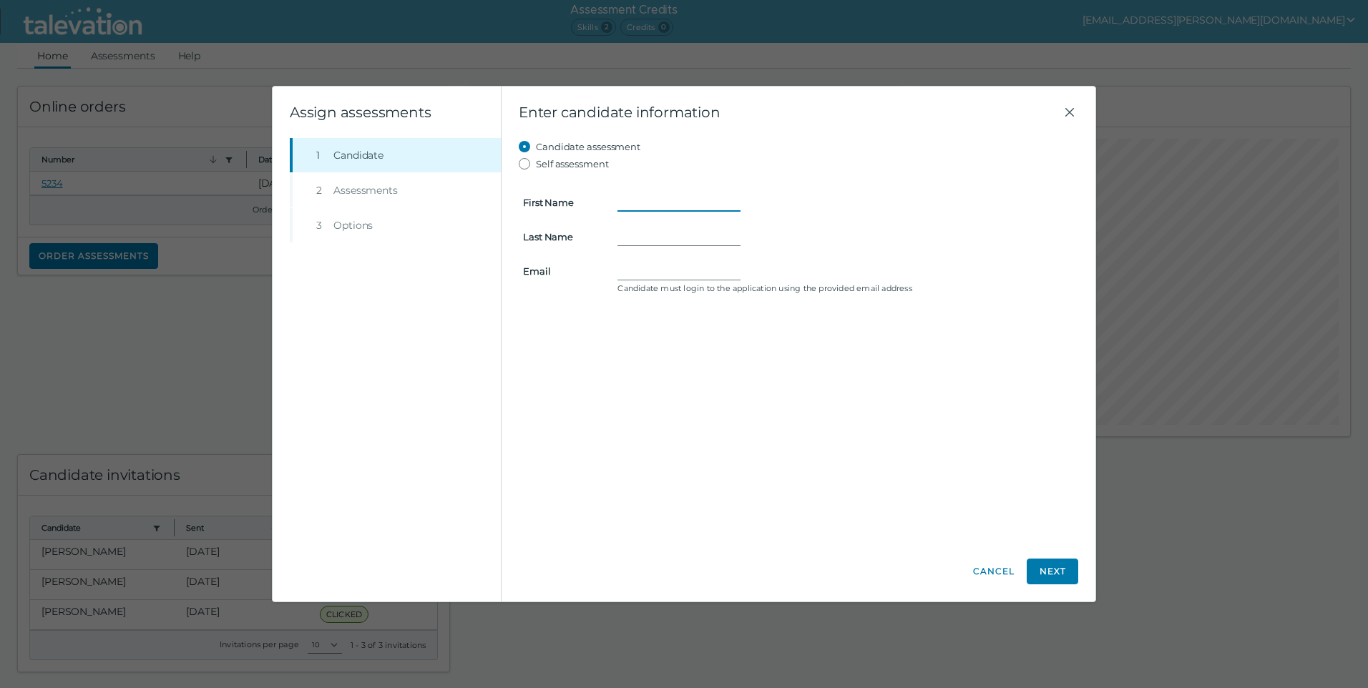
click at [635, 198] on input "First Name" at bounding box center [679, 202] width 123 height 17
type input "a"
click at [194, 358] on div "Beginning of Modal Content Assign assessments Step 1 Candidate Step 2 Assessmen…" at bounding box center [684, 344] width 1368 height 688
click at [1070, 108] on icon "Close" at bounding box center [1069, 112] width 17 height 17
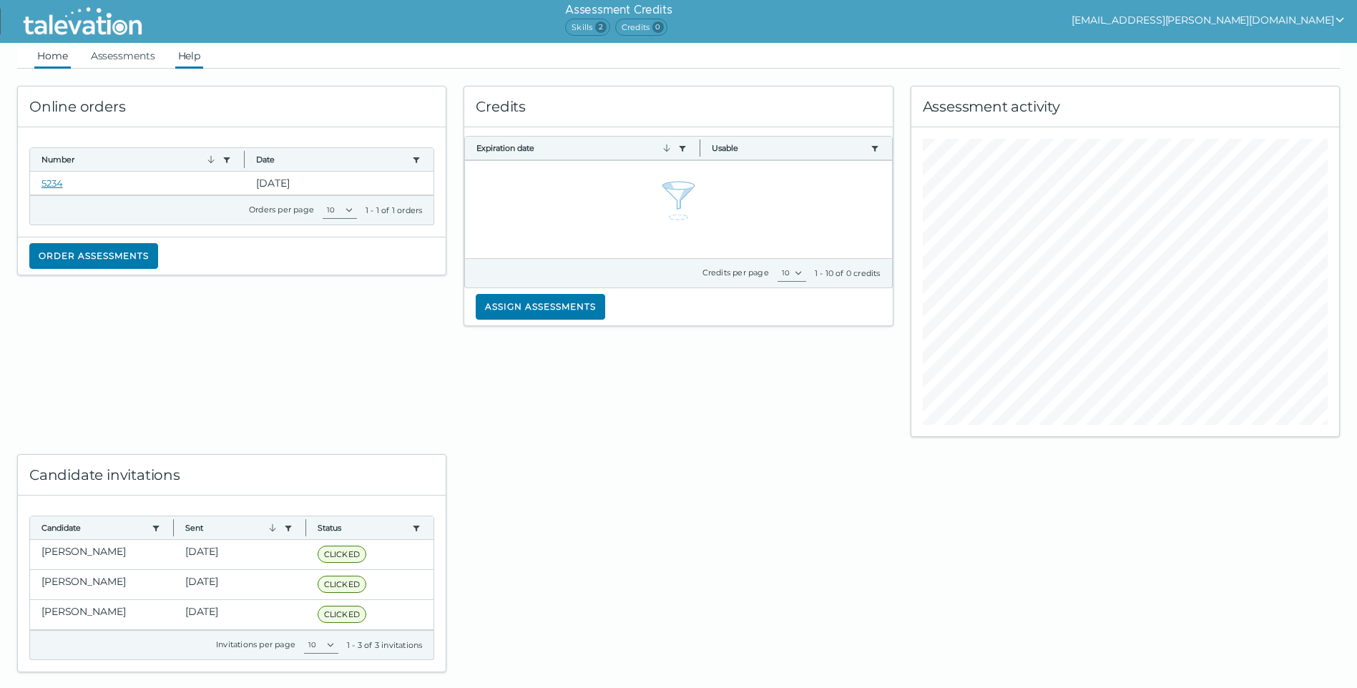
click at [191, 54] on link "Help" at bounding box center [189, 56] width 29 height 26
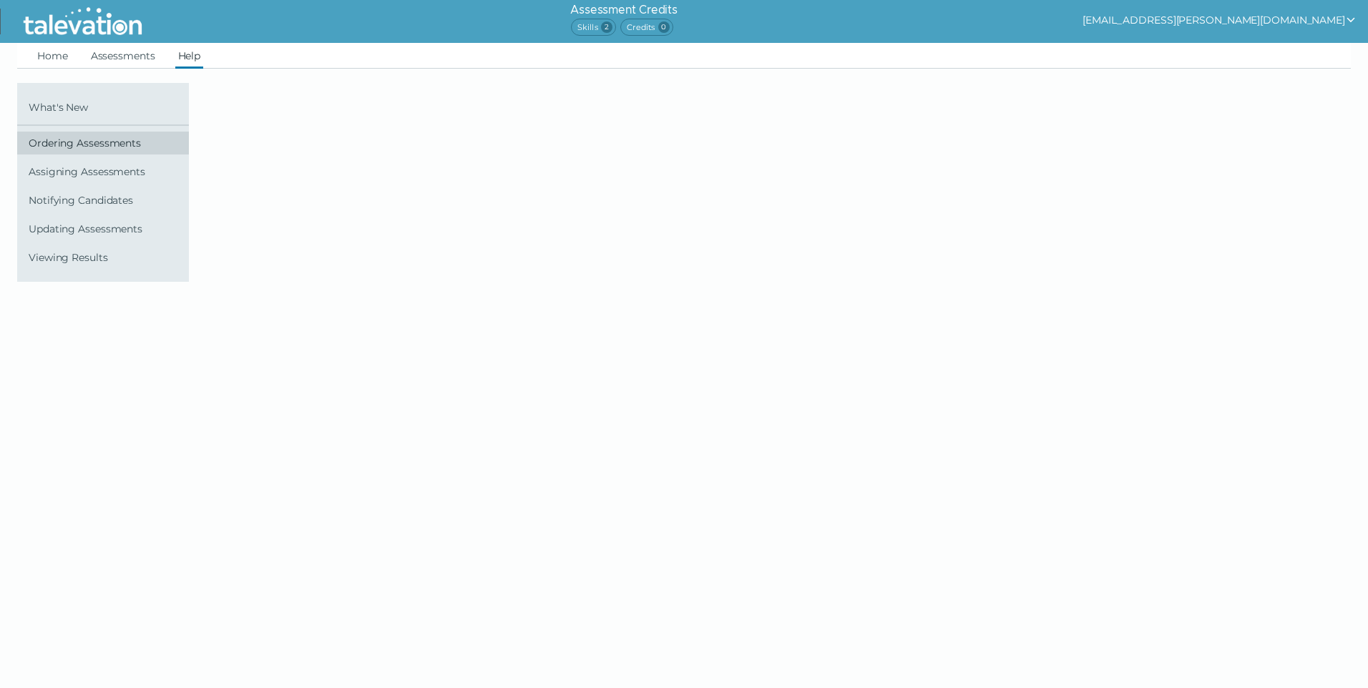
click at [105, 146] on span "Ordering Assessments" at bounding box center [106, 142] width 155 height 11
click at [124, 54] on link "Assessments" at bounding box center [123, 56] width 70 height 26
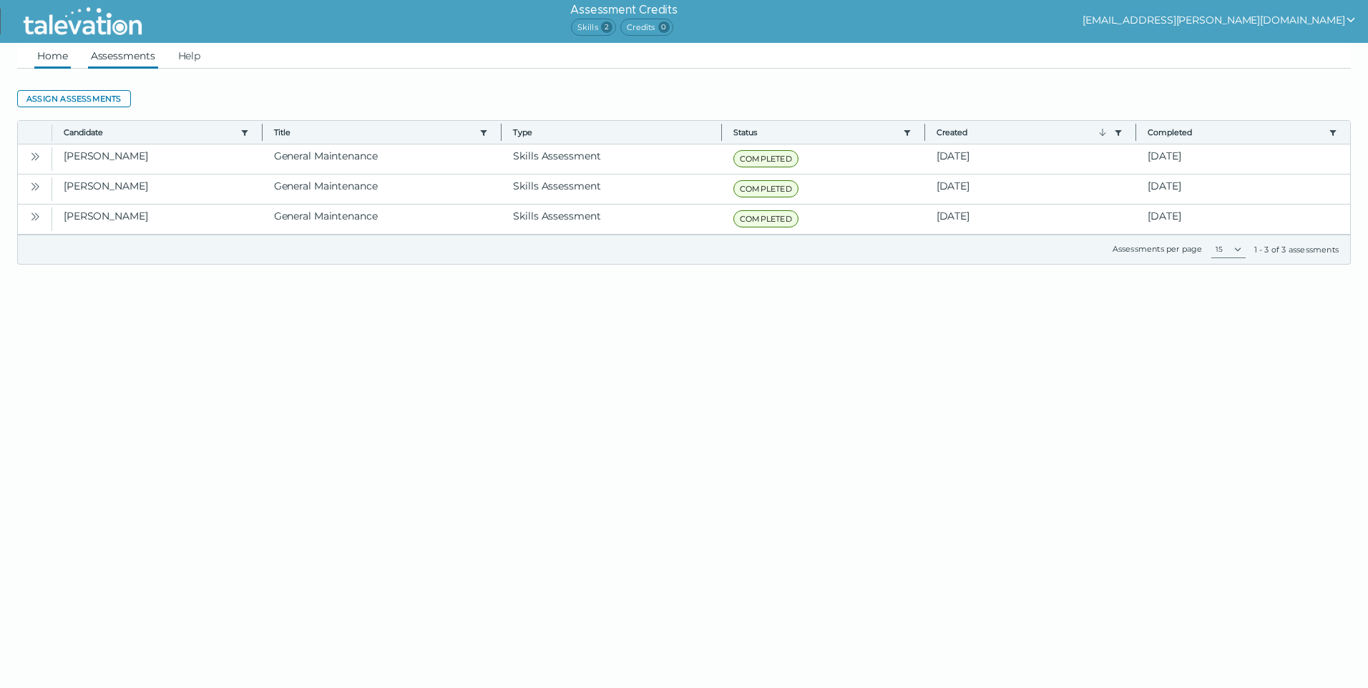
click at [67, 54] on link "Home" at bounding box center [52, 56] width 36 height 26
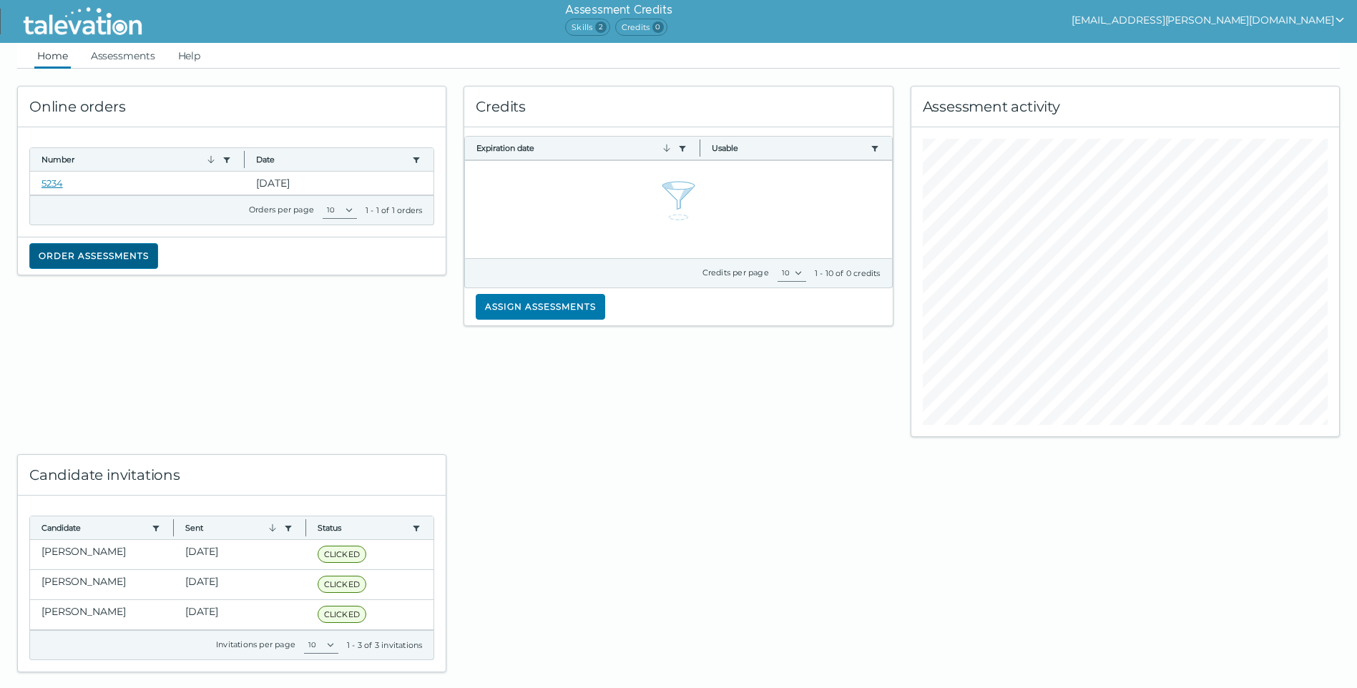
click at [91, 258] on button "Order assessments" at bounding box center [93, 256] width 129 height 26
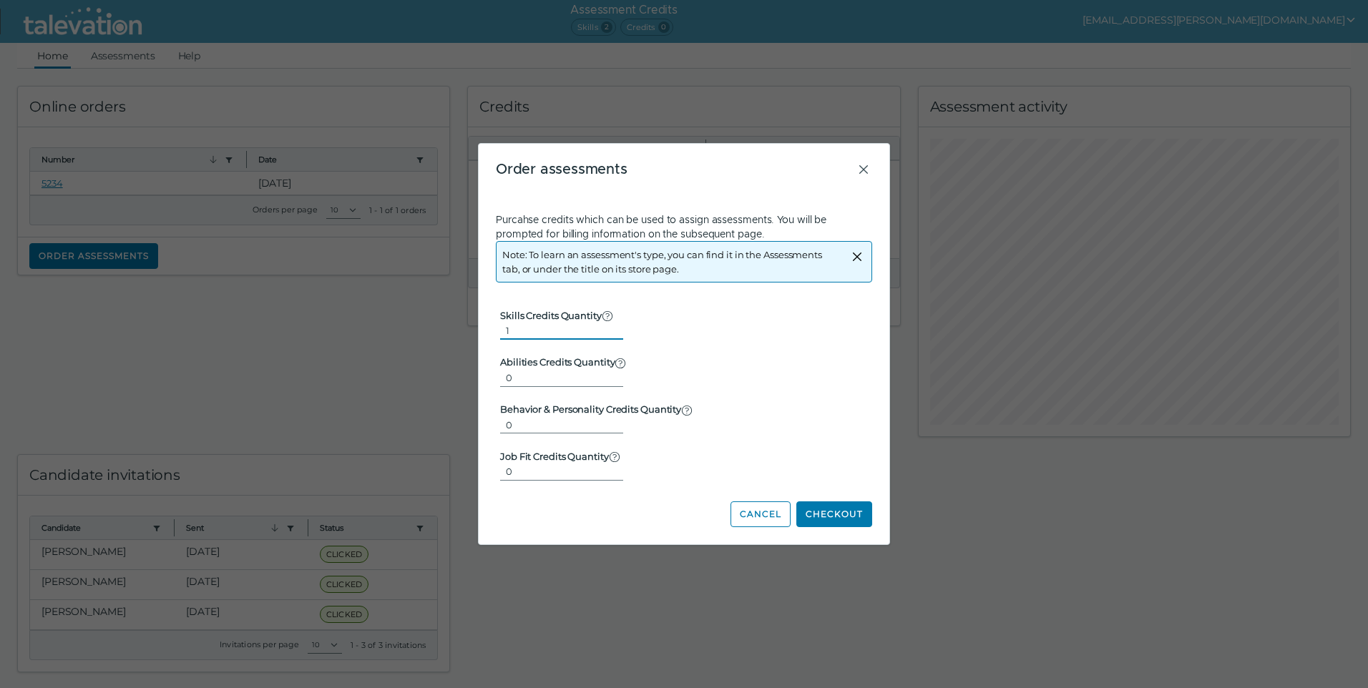
type input "1"
click at [606, 323] on input "1" at bounding box center [561, 330] width 123 height 17
click at [773, 514] on button "Cancel" at bounding box center [761, 515] width 60 height 26
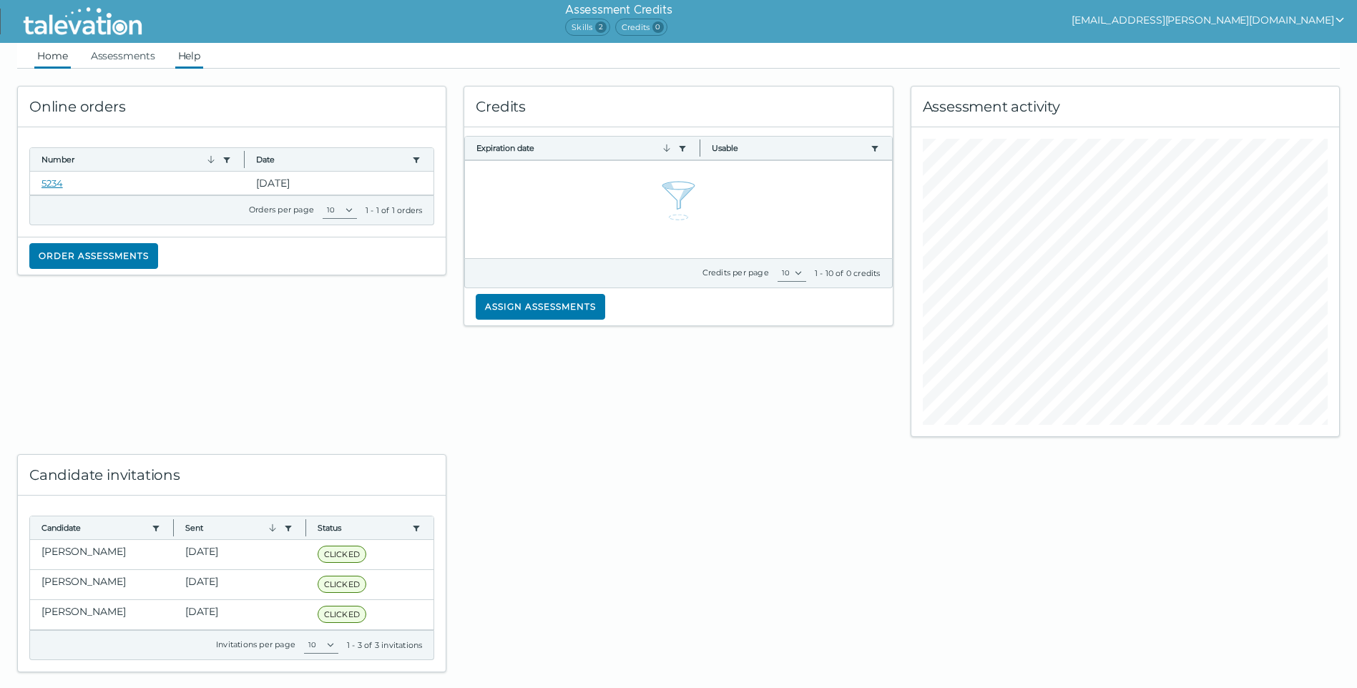
click at [185, 59] on link "Help" at bounding box center [189, 56] width 29 height 26
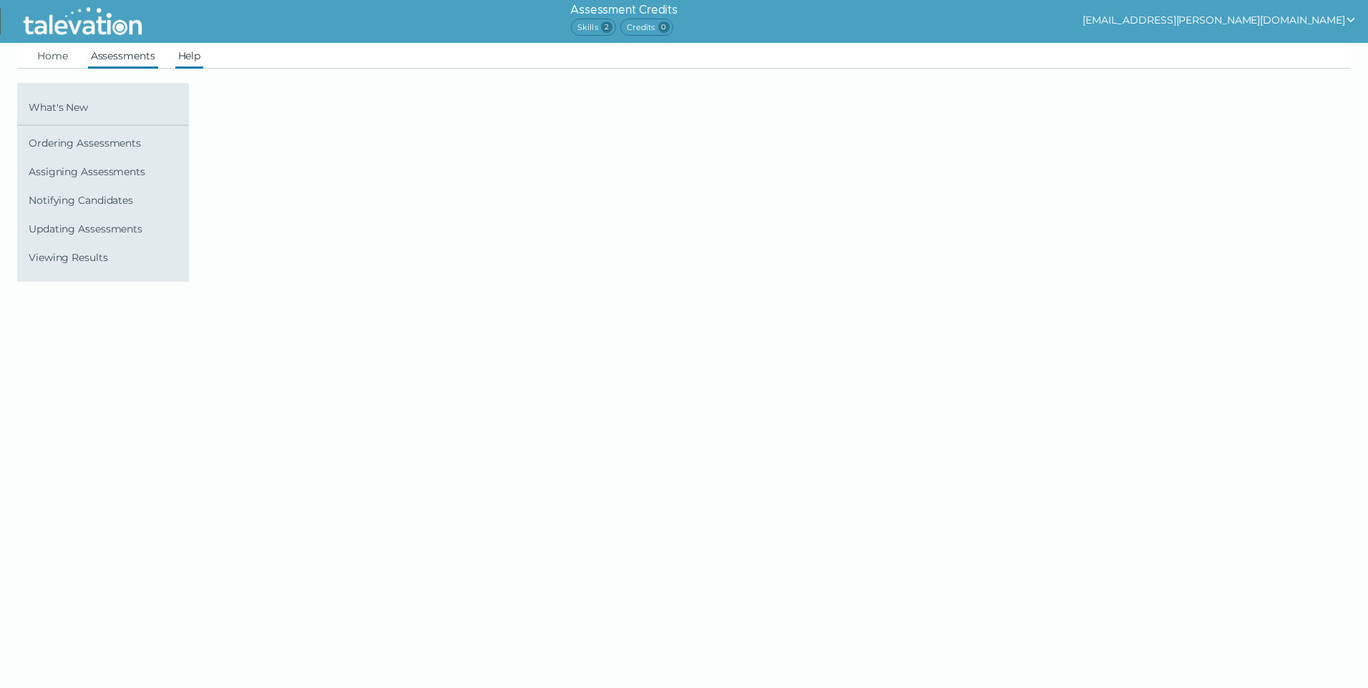
click at [135, 57] on link "Assessments" at bounding box center [123, 56] width 70 height 26
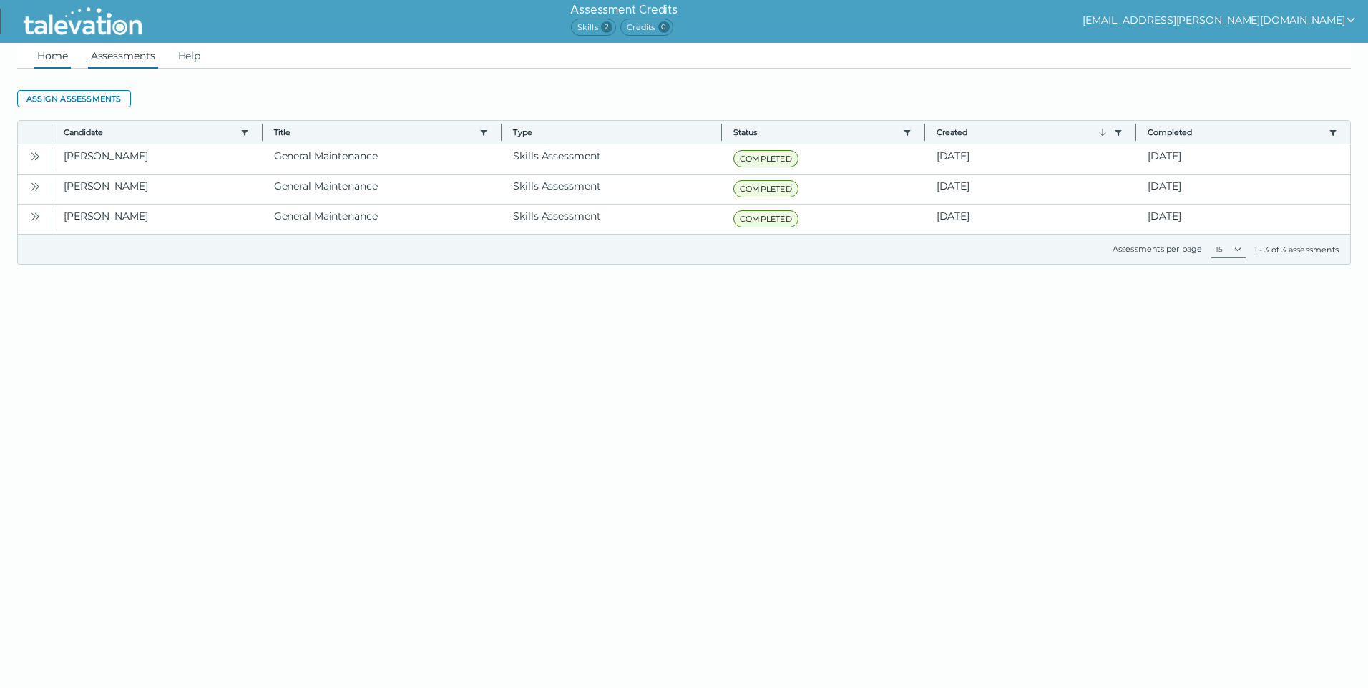
click at [42, 57] on link "Home" at bounding box center [52, 56] width 36 height 26
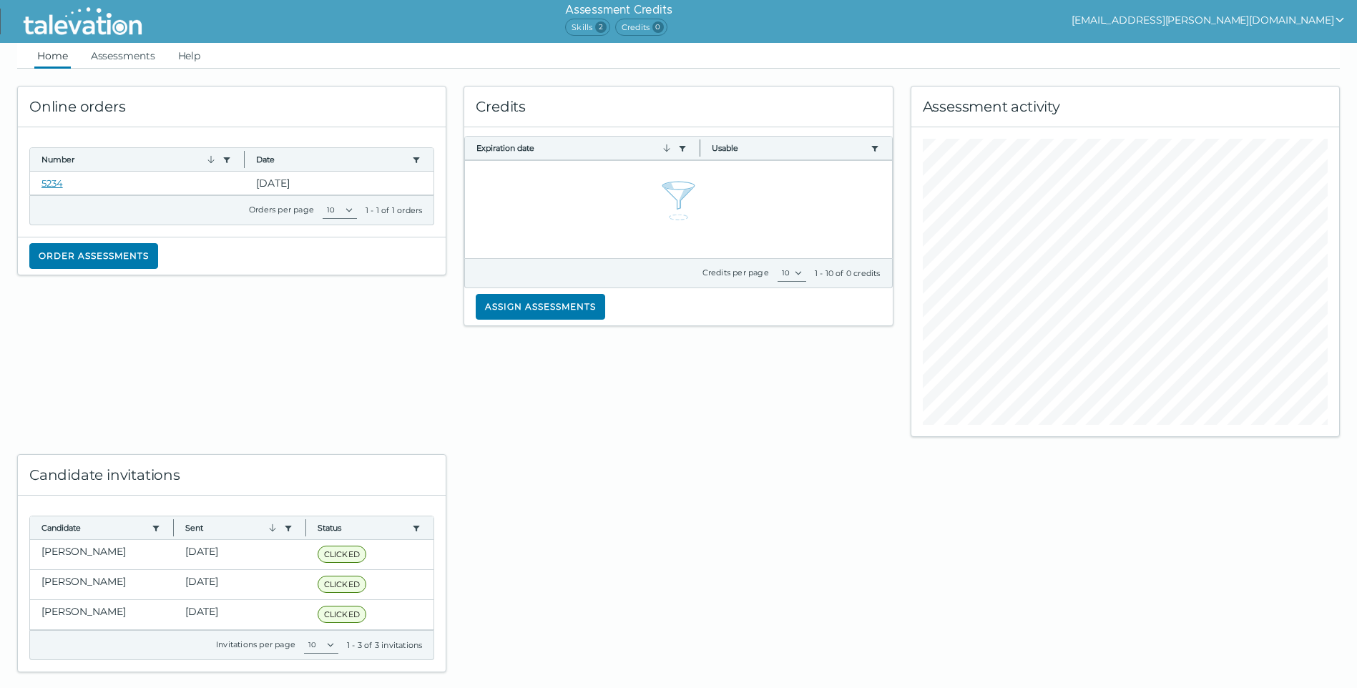
click at [1340, 21] on icon "show user actions" at bounding box center [1341, 20] width 8 height 5
click at [112, 52] on link "Assessments" at bounding box center [123, 56] width 70 height 26
